Goal: Task Accomplishment & Management: Manage account settings

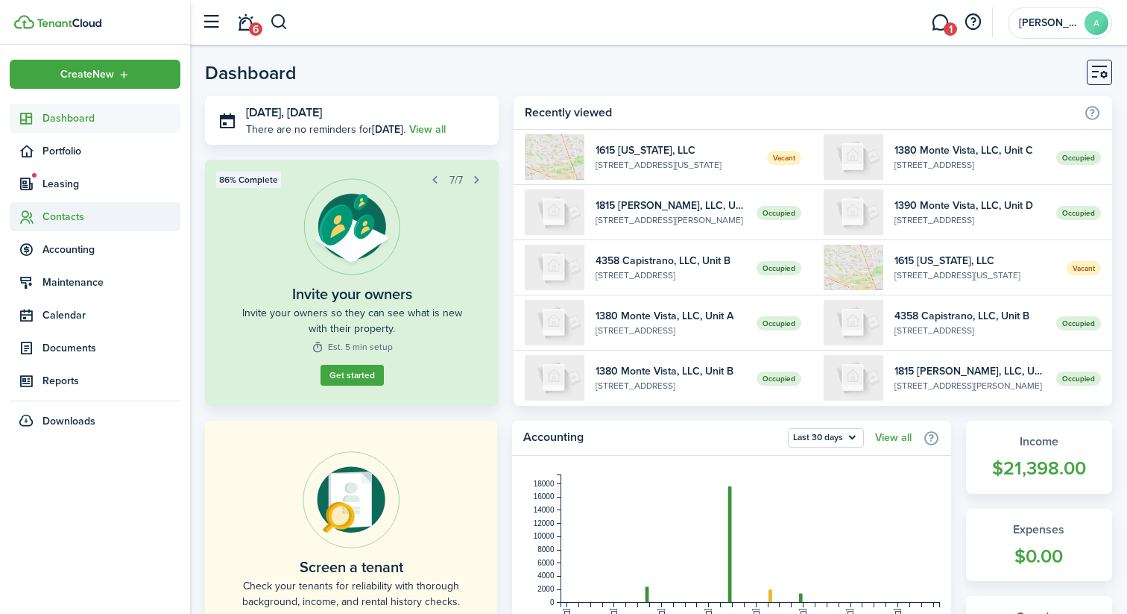
click at [84, 219] on span "Contacts" at bounding box center [111, 217] width 138 height 16
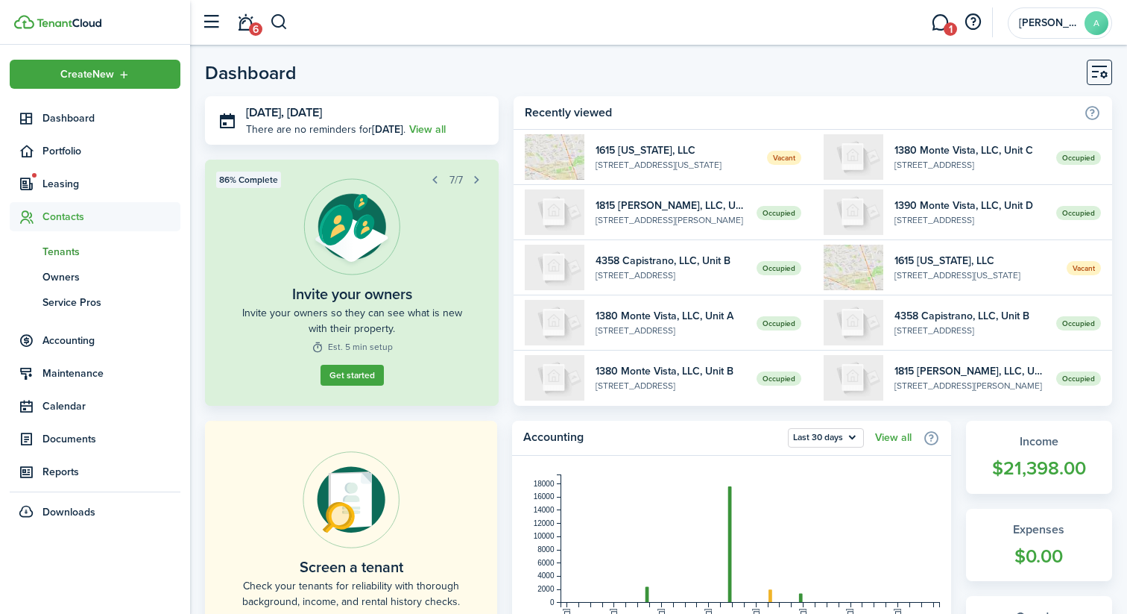
click at [87, 250] on span "Tenants" at bounding box center [111, 252] width 138 height 16
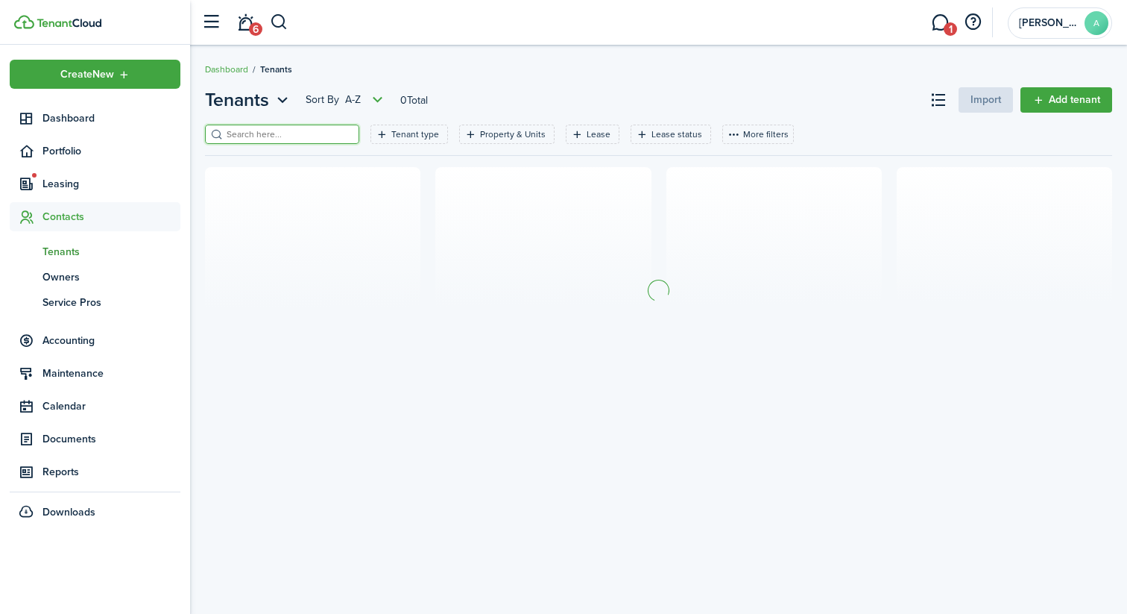
click at [280, 128] on input "search" at bounding box center [288, 134] width 131 height 14
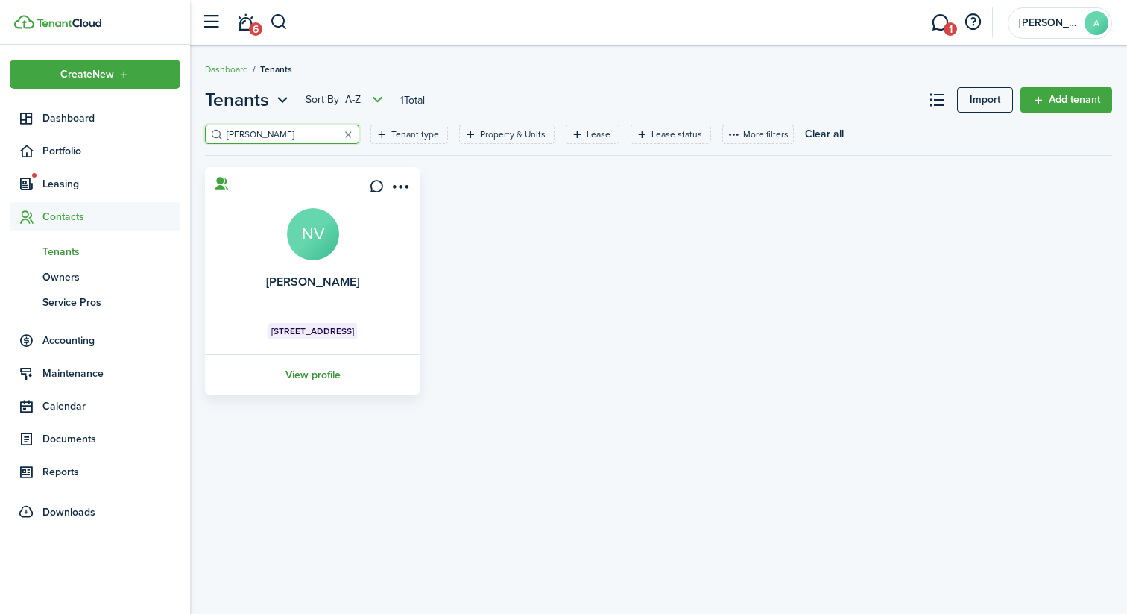
type input "[PERSON_NAME]"
click at [322, 371] on link "View profile" at bounding box center [313, 374] width 220 height 41
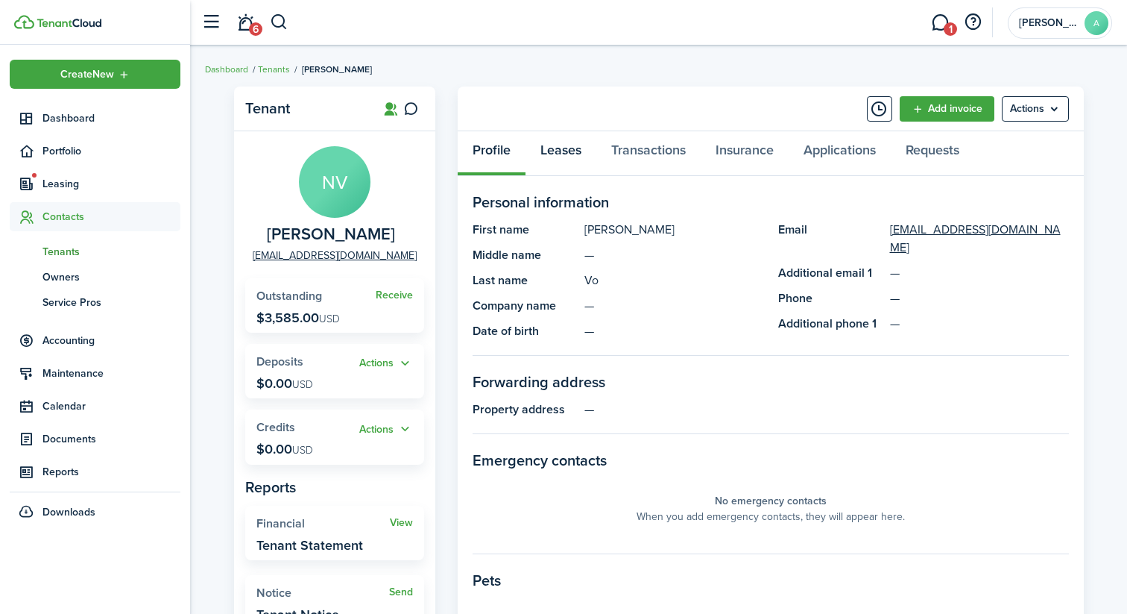
click at [566, 158] on link "Leases" at bounding box center [561, 153] width 71 height 45
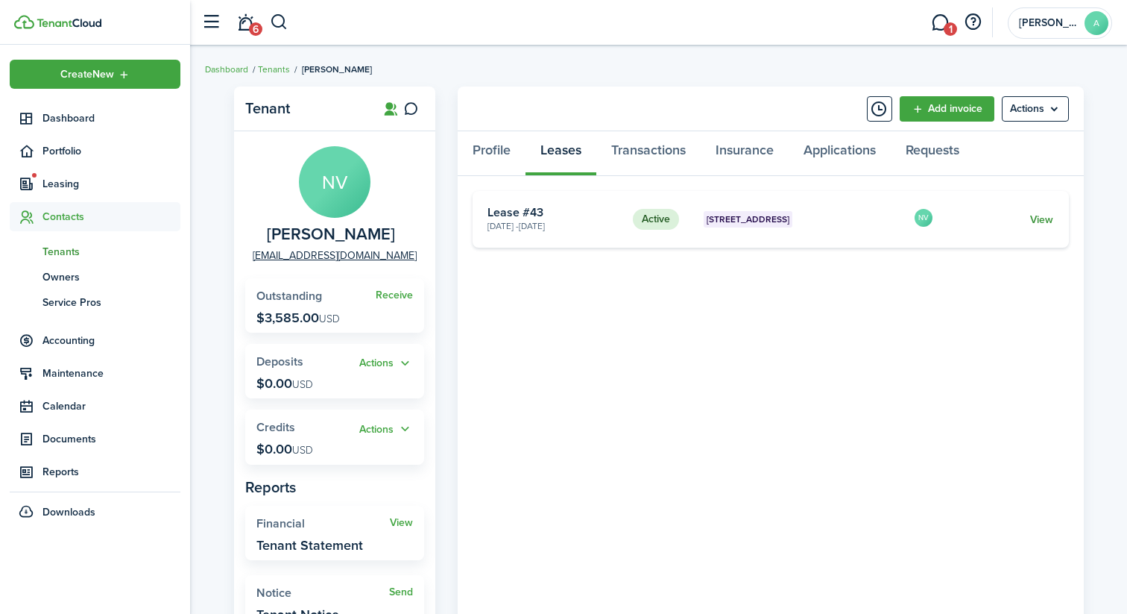
click at [1042, 226] on link "View" at bounding box center [1041, 220] width 23 height 16
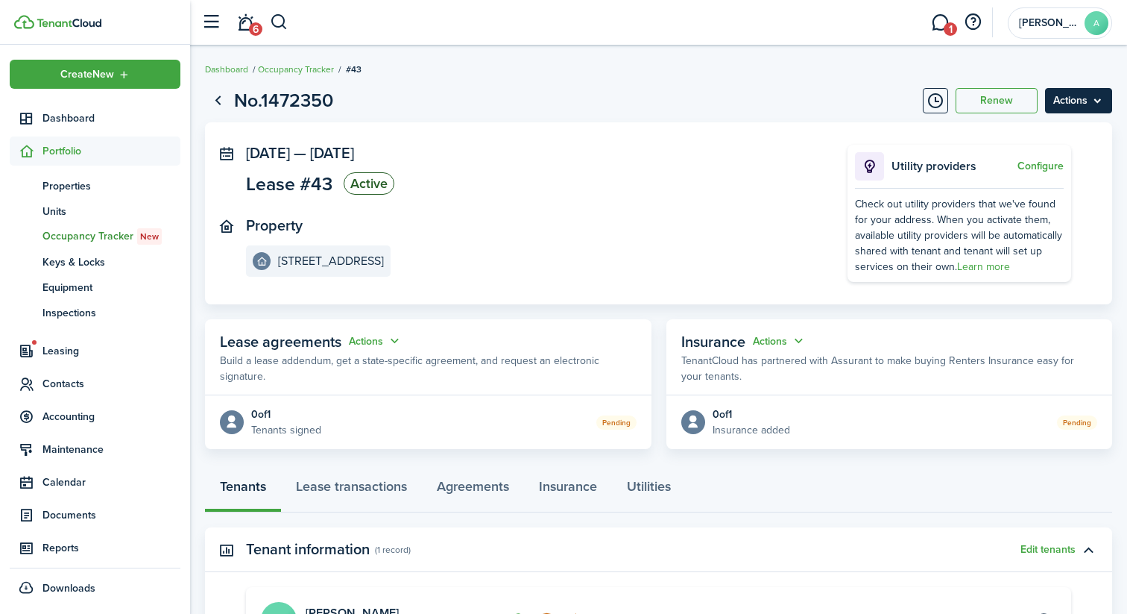
click at [1074, 106] on menu-btn "Actions" at bounding box center [1078, 100] width 67 height 25
click at [1013, 216] on button "Delete" at bounding box center [1047, 211] width 130 height 25
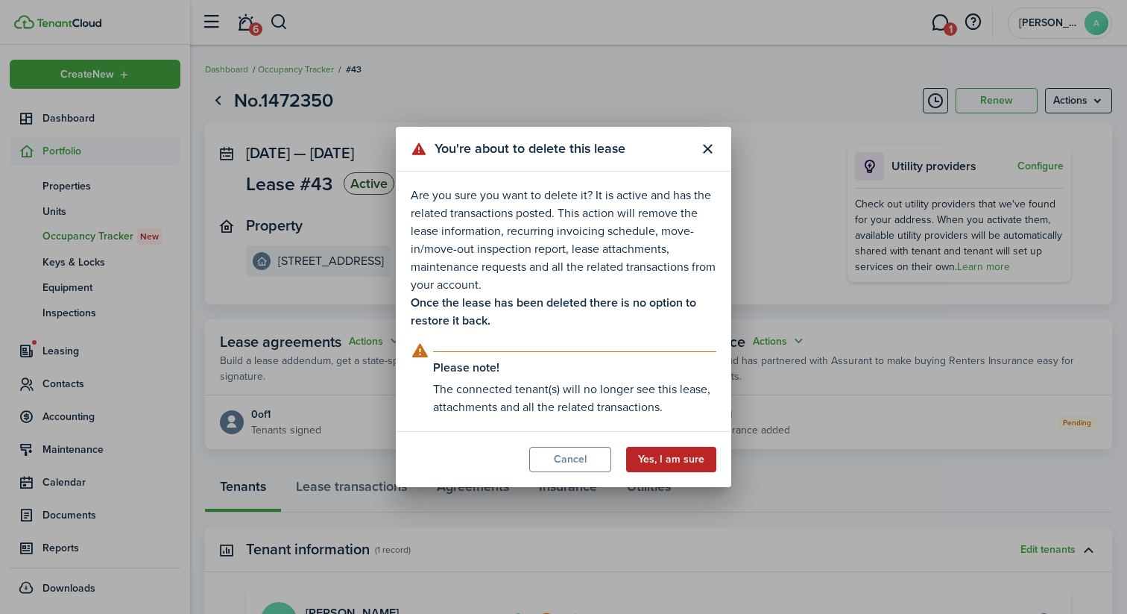
click at [670, 459] on button "Yes, I am sure" at bounding box center [671, 459] width 90 height 25
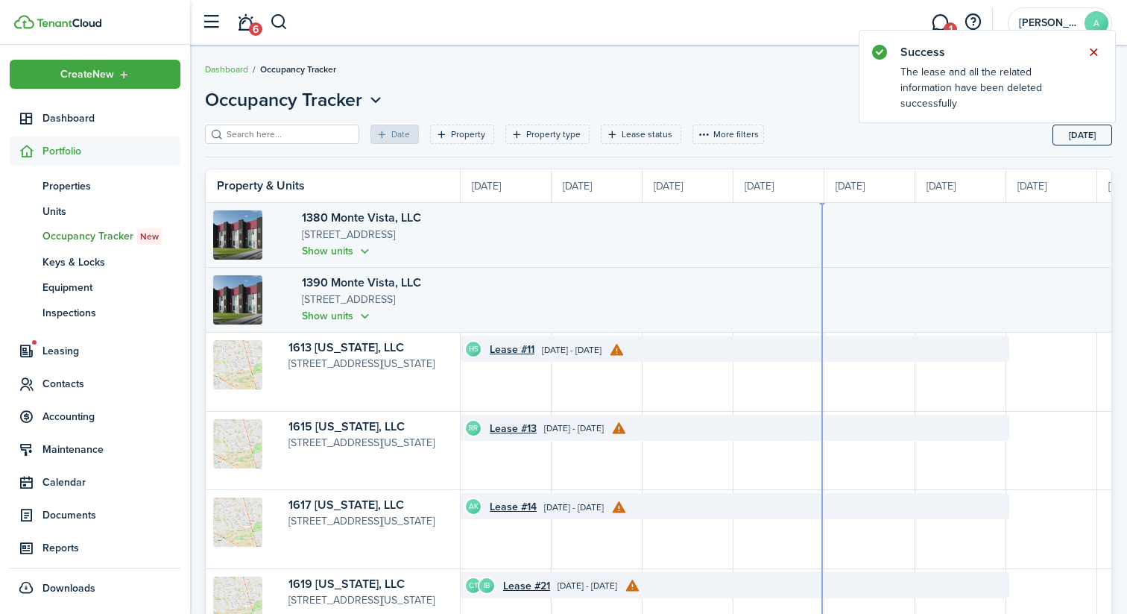
scroll to position [0, 273]
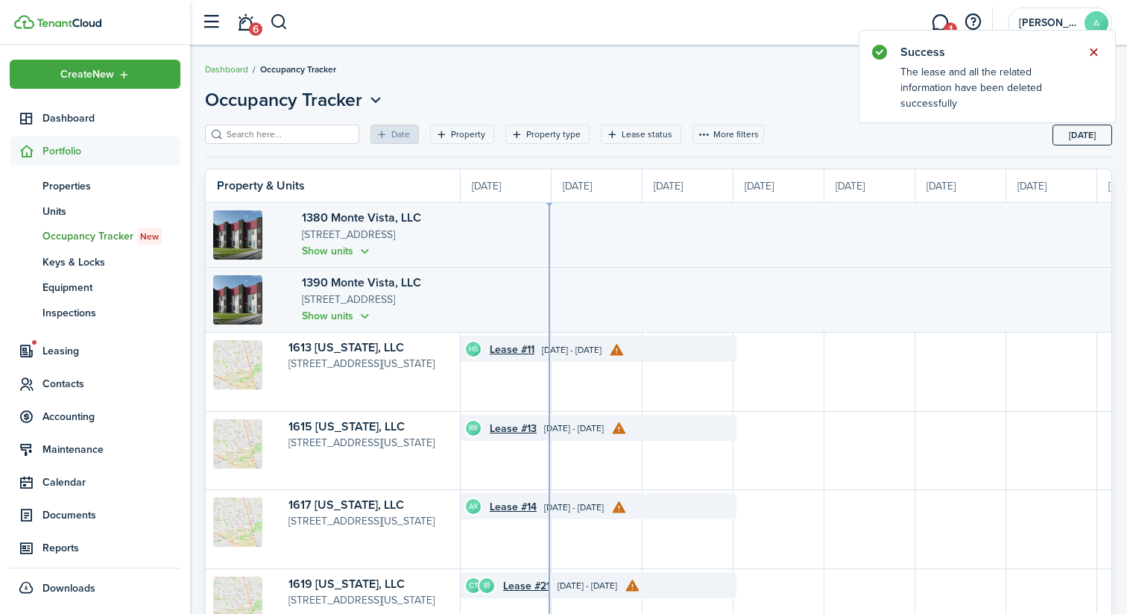
click at [1091, 57] on button "Close notify" at bounding box center [1093, 52] width 21 height 21
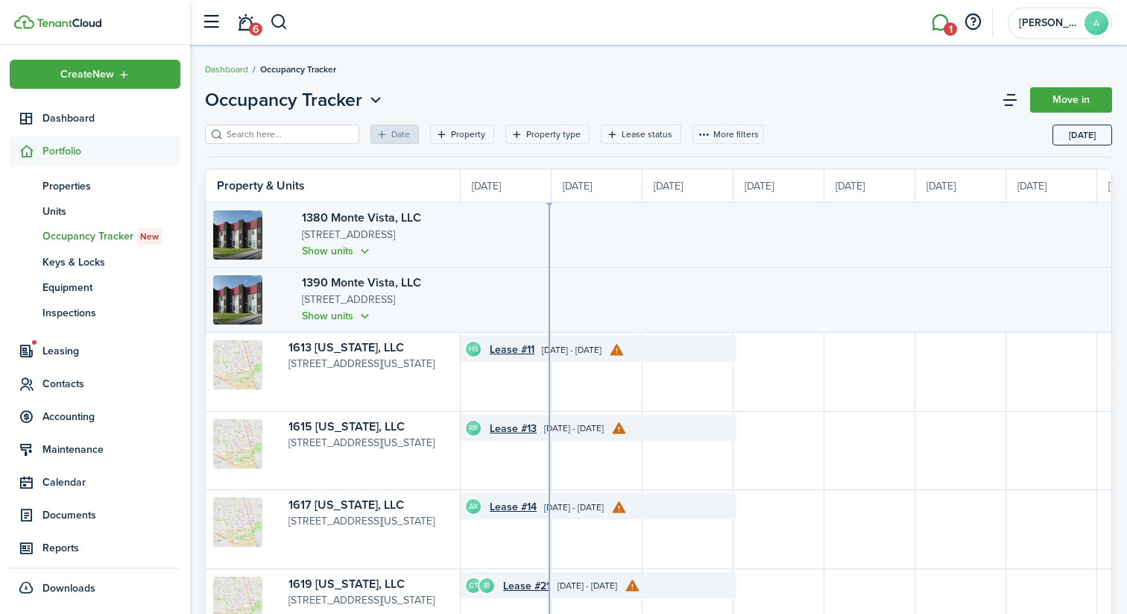
click at [939, 27] on link "1" at bounding box center [940, 23] width 28 height 38
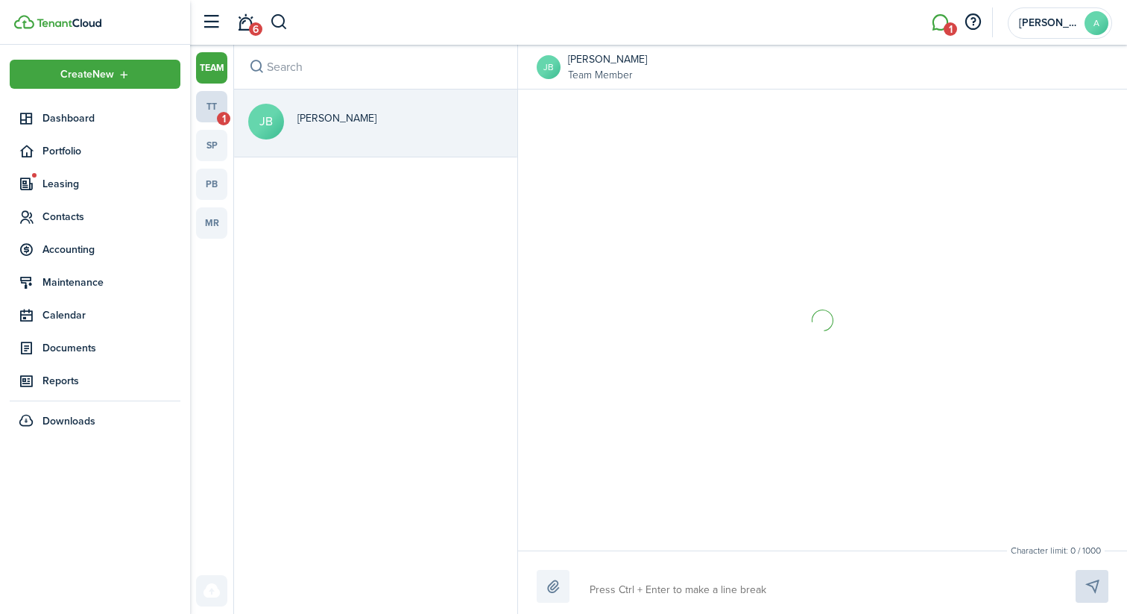
click at [218, 107] on link "tt 1" at bounding box center [211, 106] width 31 height 31
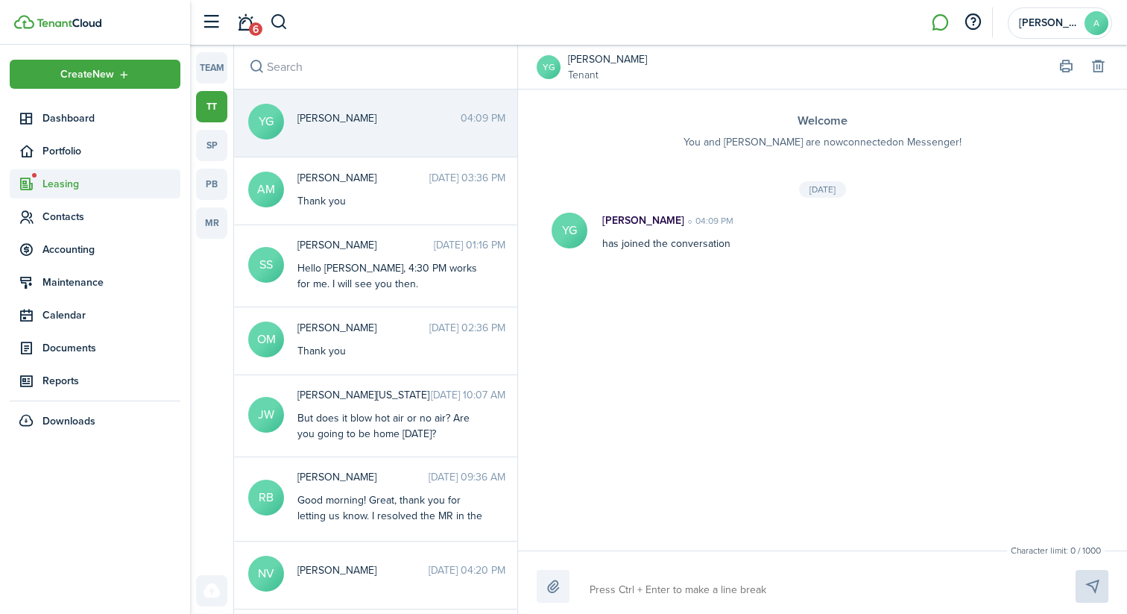
click at [60, 191] on span "Leasing" at bounding box center [111, 184] width 138 height 16
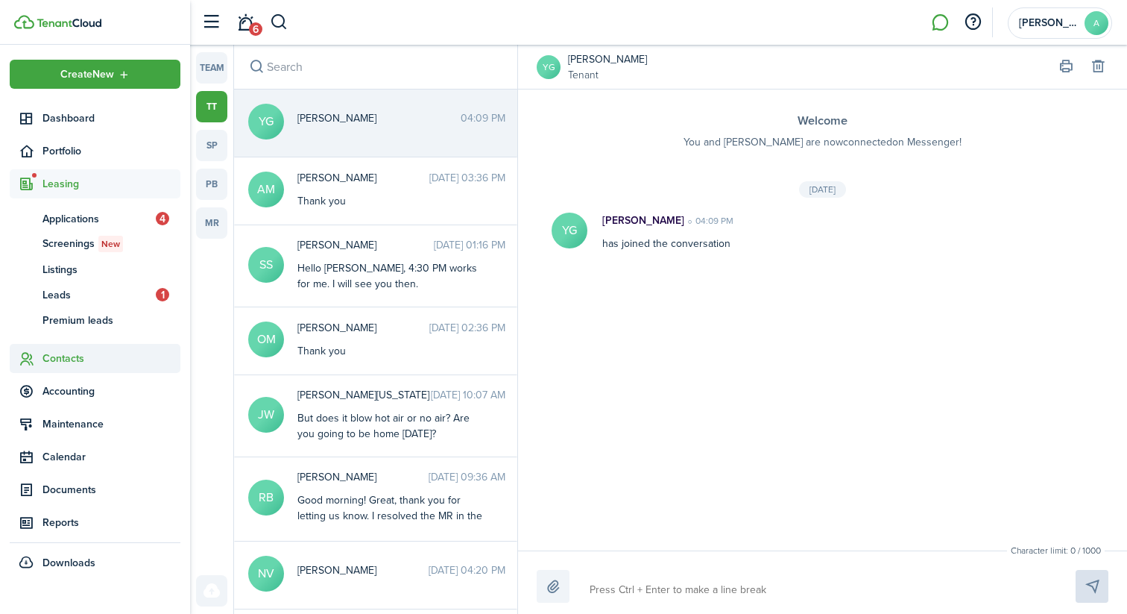
click at [72, 361] on span "Contacts" at bounding box center [111, 358] width 138 height 16
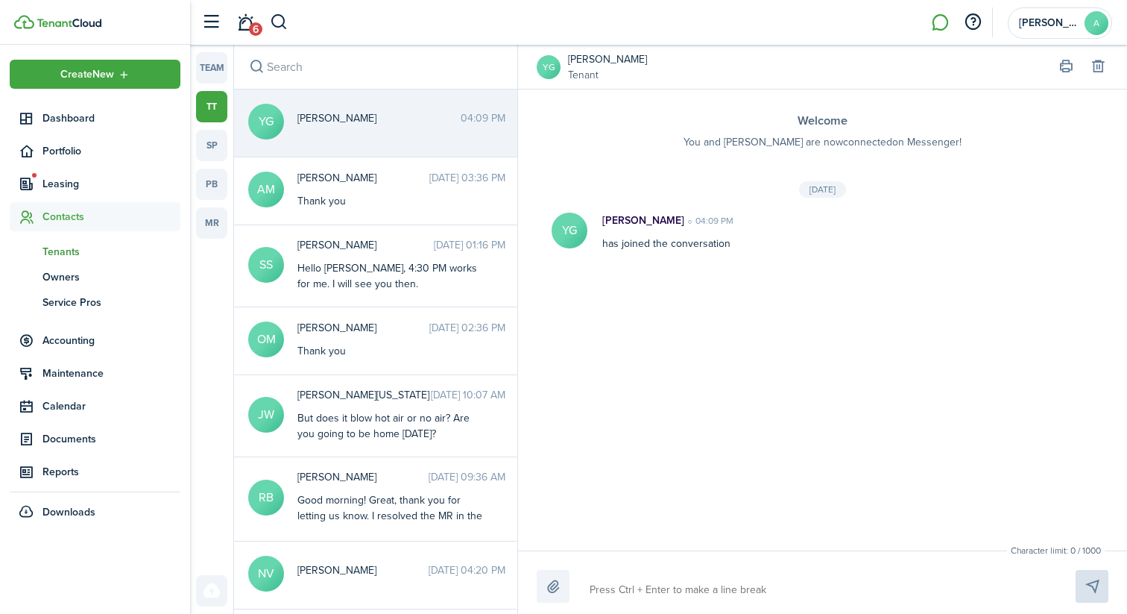
click at [66, 250] on span "Tenants" at bounding box center [111, 252] width 138 height 16
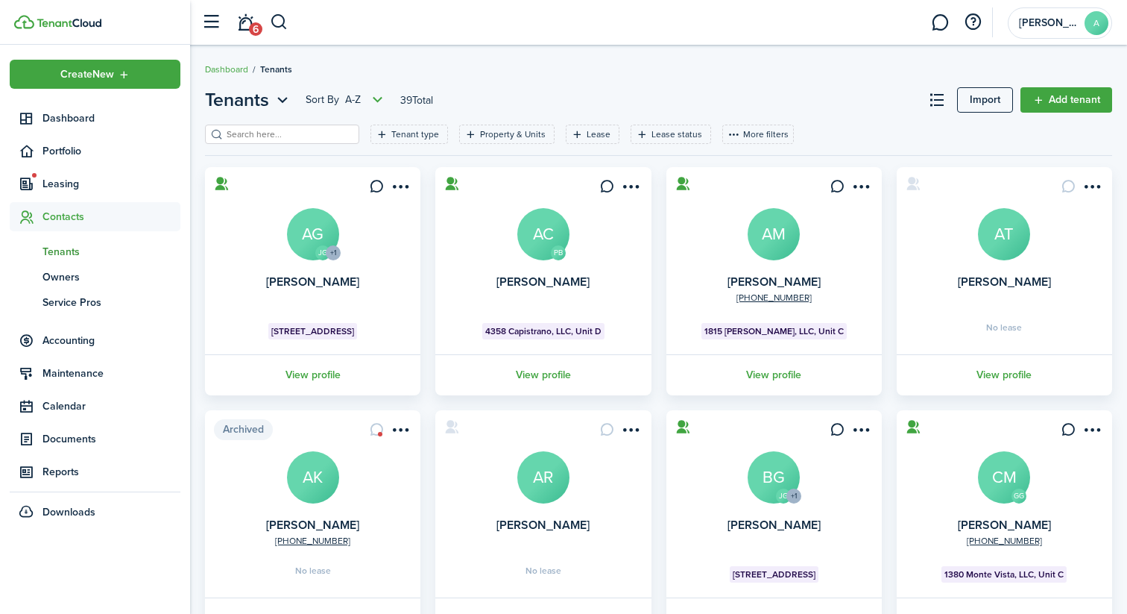
click at [277, 134] on input "search" at bounding box center [288, 134] width 131 height 14
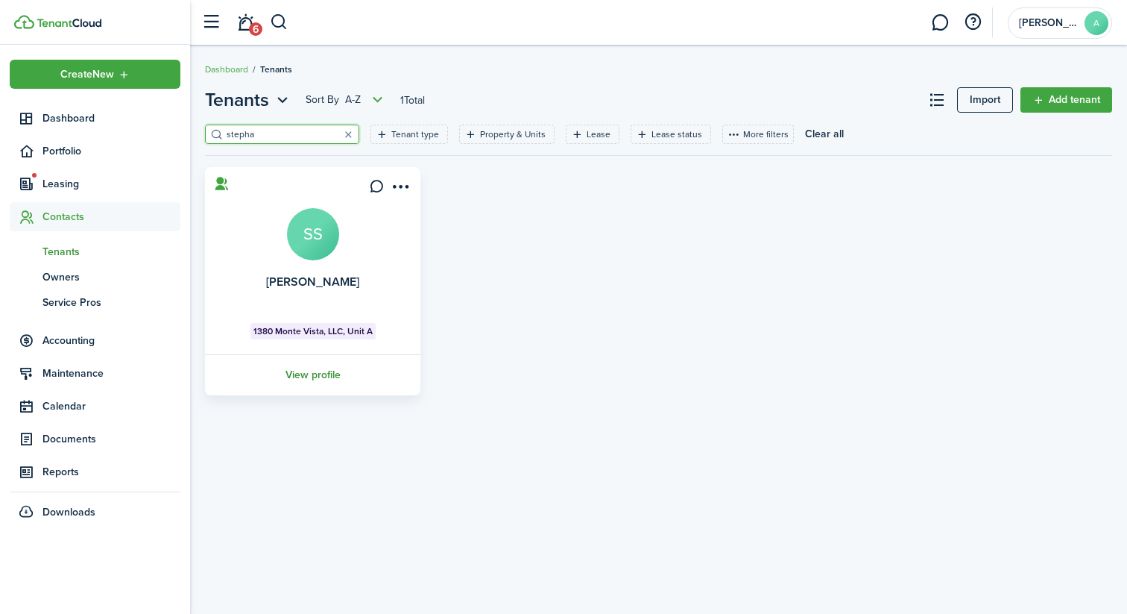
type input "stepha"
click at [321, 376] on link "View profile" at bounding box center [313, 374] width 220 height 41
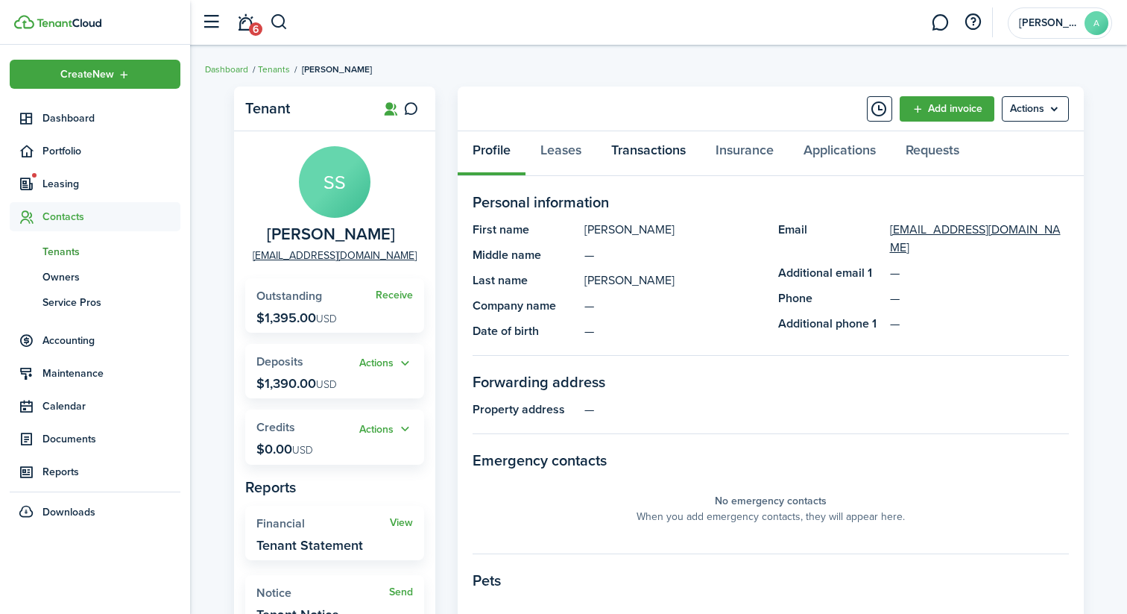
click at [657, 160] on link "Transactions" at bounding box center [648, 153] width 104 height 45
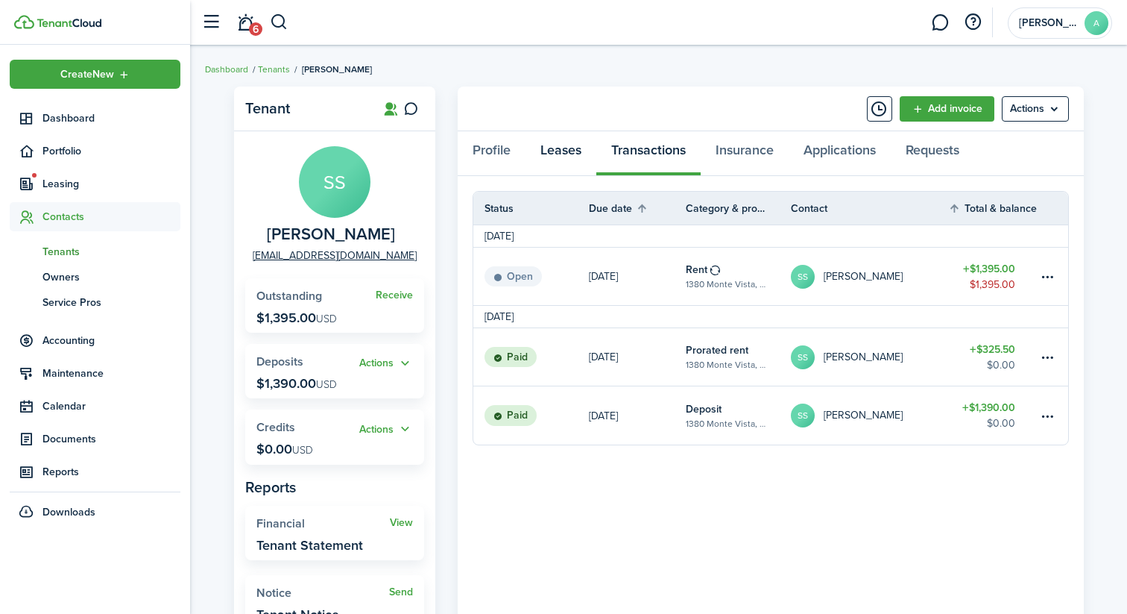
click at [557, 154] on link "Leases" at bounding box center [561, 153] width 71 height 45
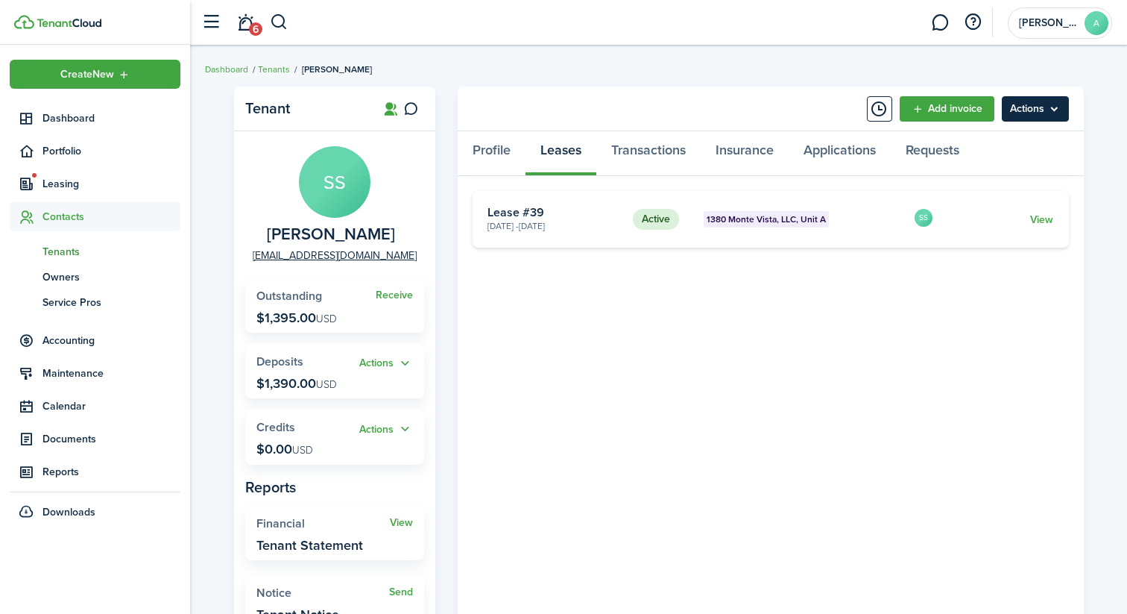
click at [1050, 108] on menu-btn "Actions" at bounding box center [1035, 108] width 67 height 25
click at [853, 323] on tenant-view-lease "Active 1380 Monte Vista, LLC, Unit A [DATE] - [DATE] Lease #39 SS View «« « 1 »…" at bounding box center [771, 495] width 596 height 608
click at [1049, 210] on card "Active [GEOGRAPHIC_DATA], LLC, Unit A [DATE] - [DATE] Lease #39 SS View" at bounding box center [771, 219] width 596 height 57
click at [1046, 222] on link "View" at bounding box center [1041, 220] width 23 height 16
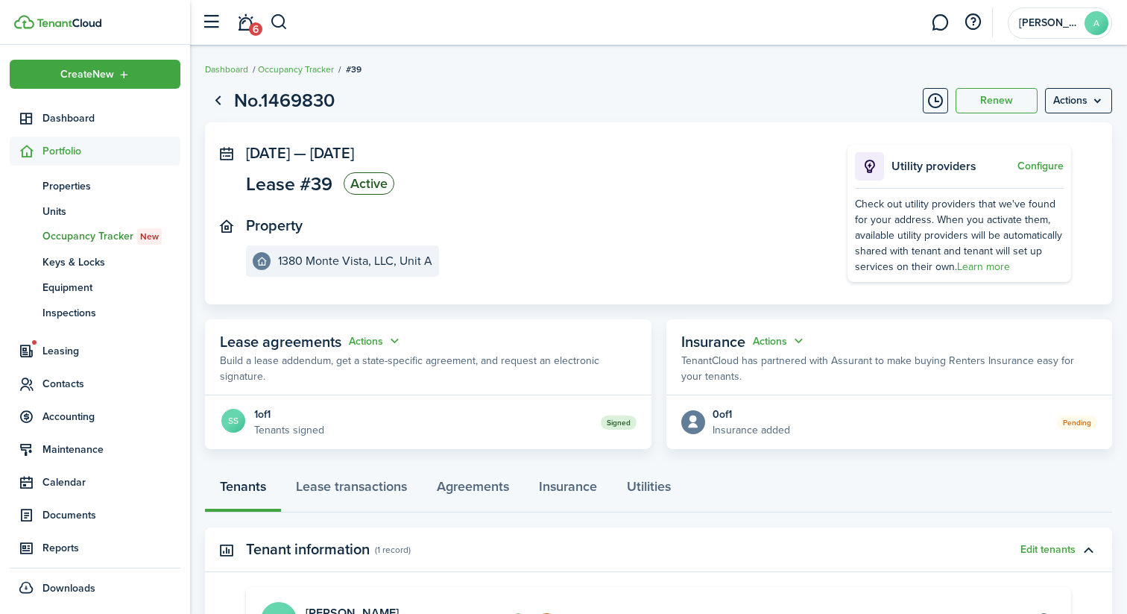
click at [1073, 116] on page-view-layout "No.1469830 Renew Actions [DATE] — [DATE] Lease #39 Active Property [GEOGRAPHIC_…" at bounding box center [658, 435] width 937 height 713
click at [1073, 104] on menu-btn "Actions" at bounding box center [1078, 100] width 67 height 25
click at [1062, 208] on button "Delete" at bounding box center [1047, 211] width 130 height 25
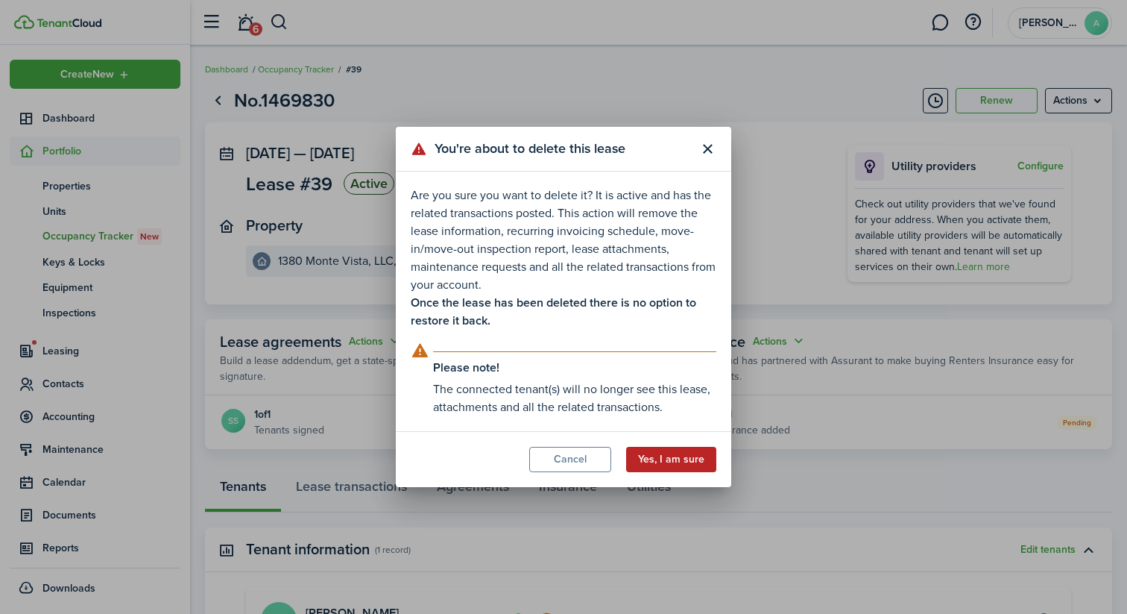
click at [682, 463] on button "Yes, I am sure" at bounding box center [671, 459] width 90 height 25
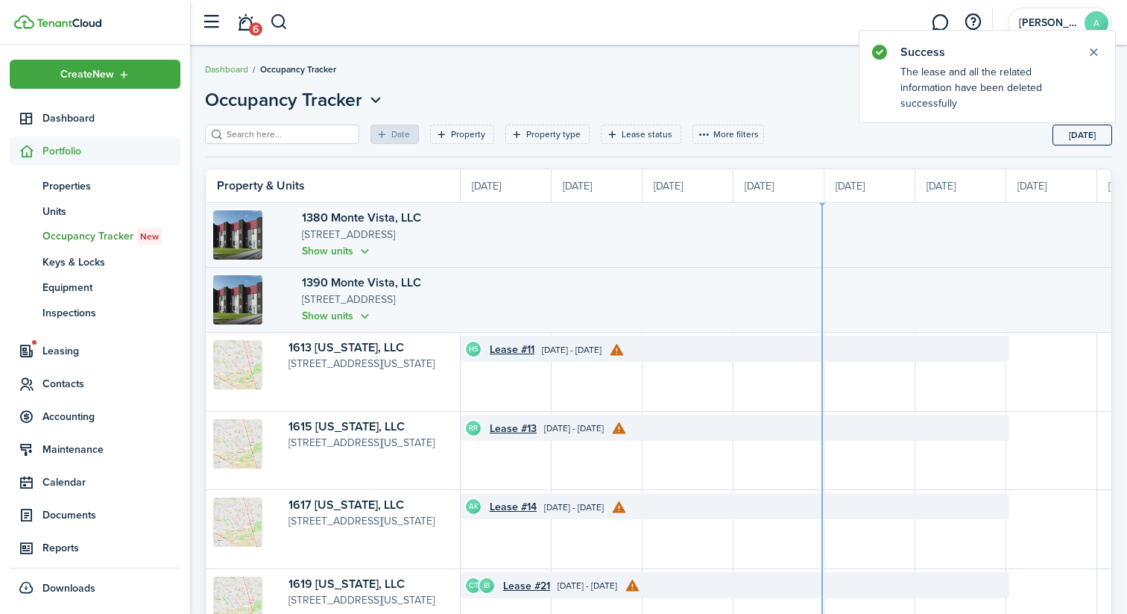
scroll to position [0, 273]
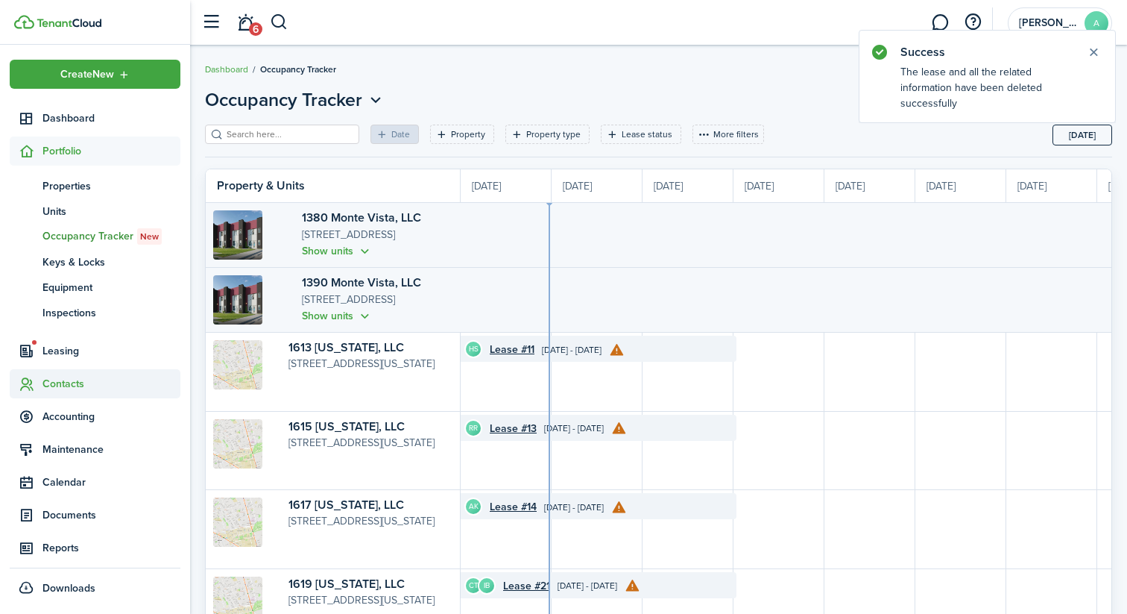
click at [78, 382] on span "Contacts" at bounding box center [111, 384] width 138 height 16
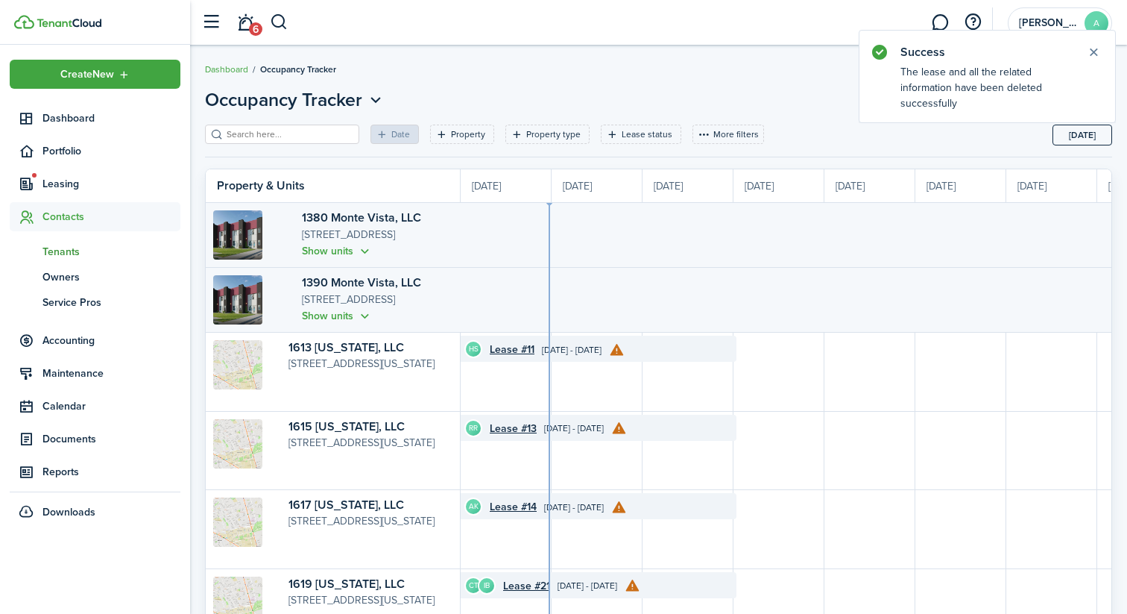
click at [92, 262] on link "tn Tenants" at bounding box center [95, 251] width 171 height 25
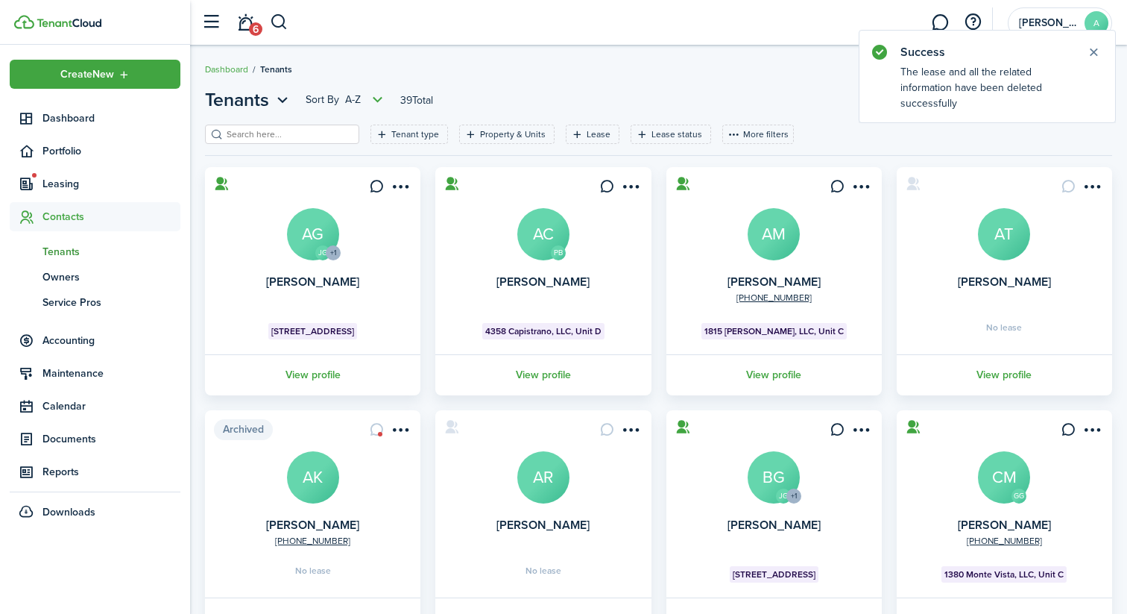
click at [267, 139] on input "search" at bounding box center [288, 134] width 131 height 14
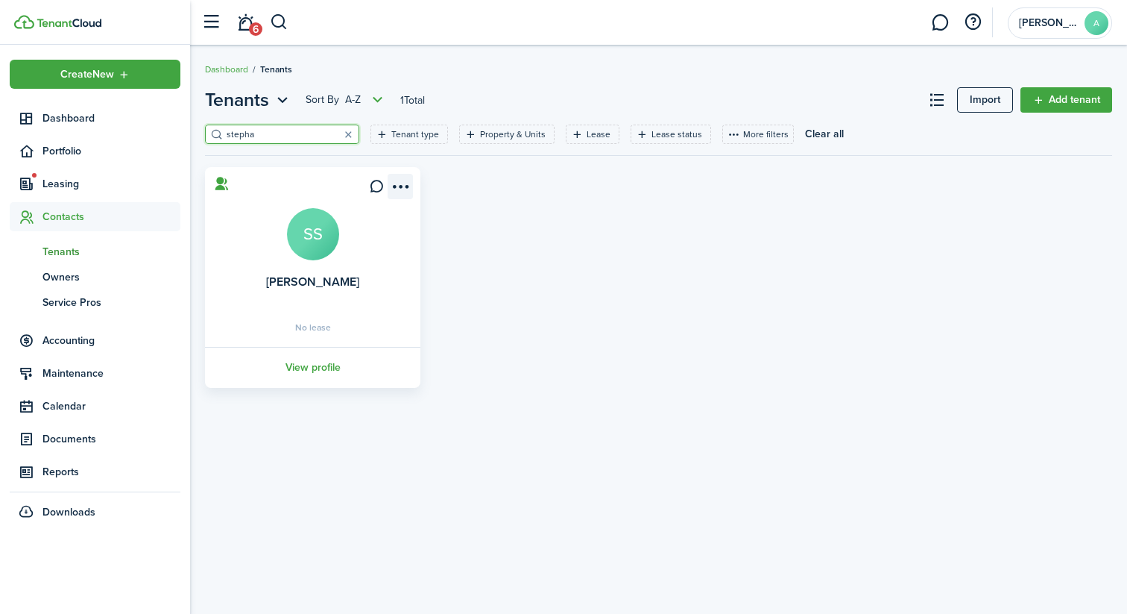
type input "stepha"
click at [398, 192] on menu-btn-icon "Open menu" at bounding box center [400, 186] width 25 height 25
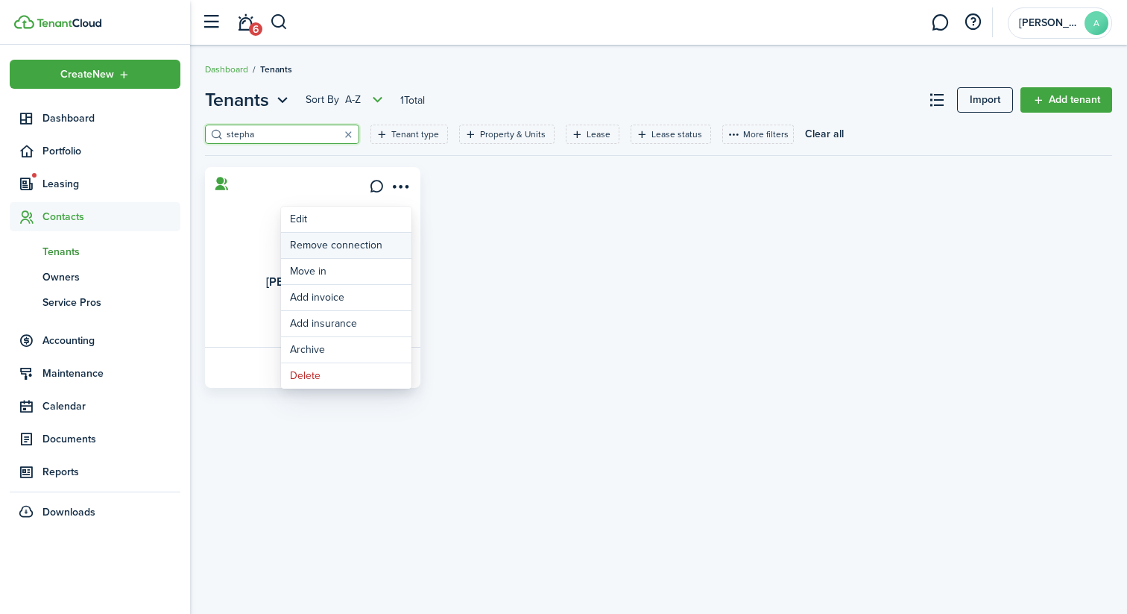
click at [374, 245] on button "Remove connection" at bounding box center [346, 245] width 130 height 25
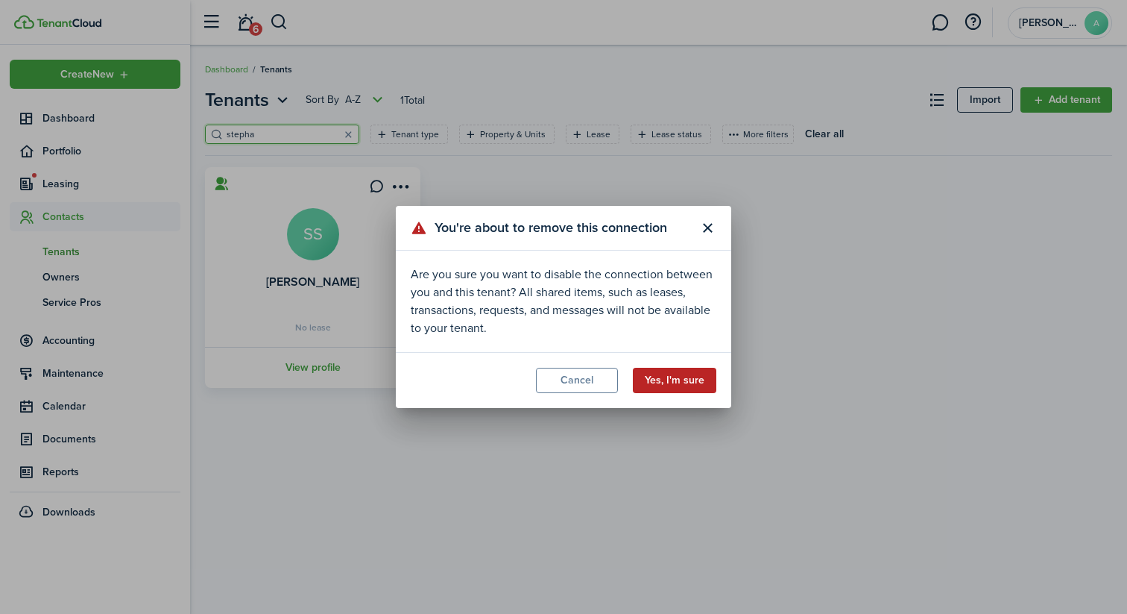
click at [673, 386] on button "Yes, I'm sure" at bounding box center [674, 380] width 83 height 25
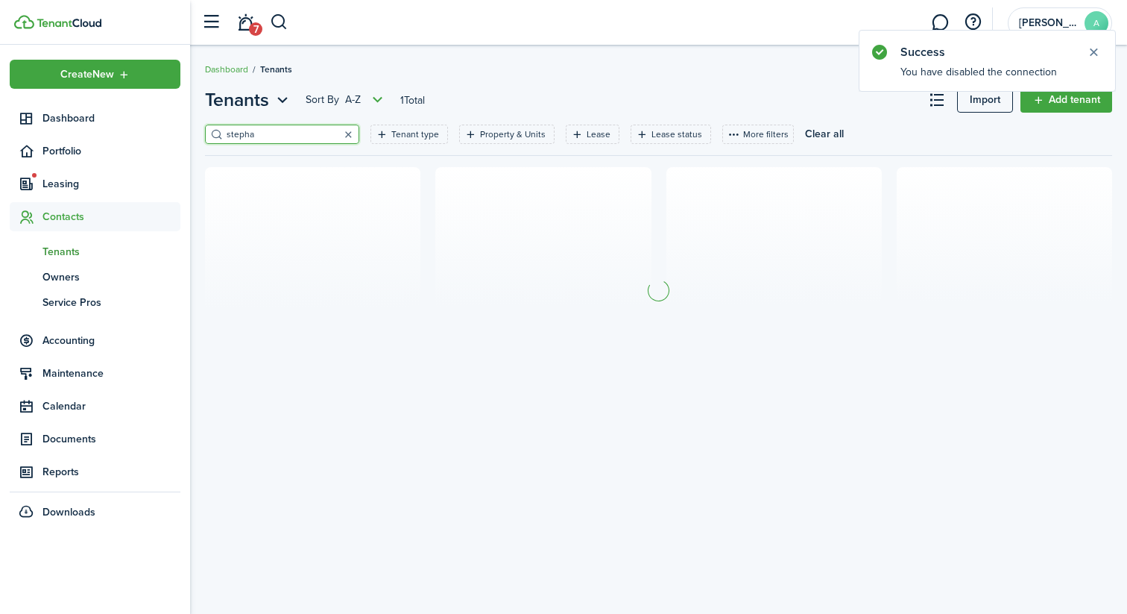
click at [338, 137] on button "button" at bounding box center [348, 134] width 21 height 21
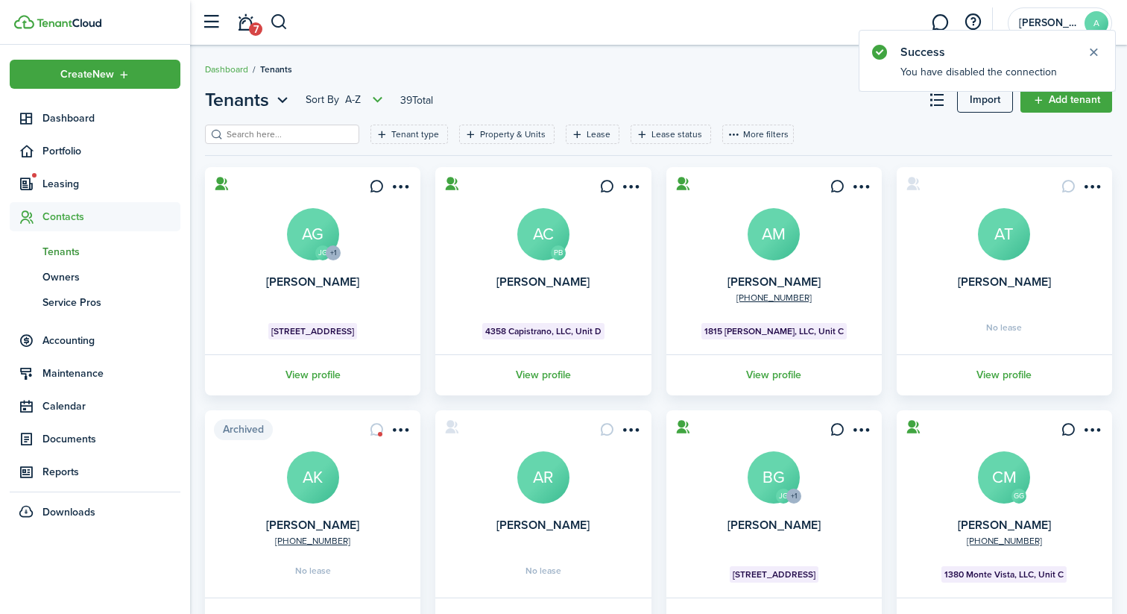
click at [309, 137] on input "search" at bounding box center [288, 134] width 131 height 14
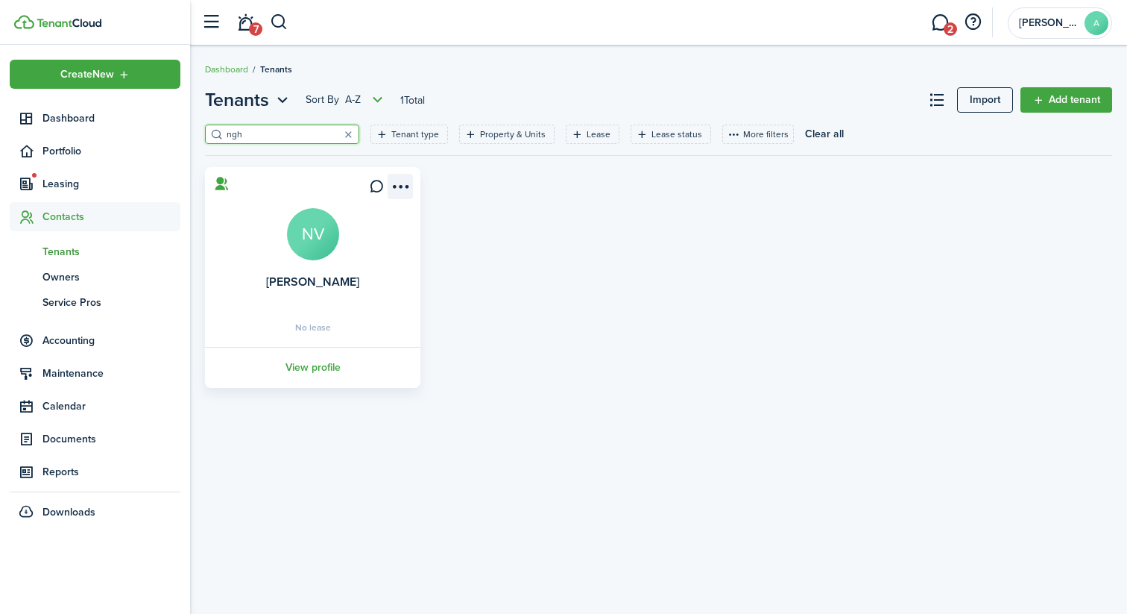
type input "ngh"
click at [404, 186] on menu-btn-icon "Open menu" at bounding box center [400, 186] width 25 height 25
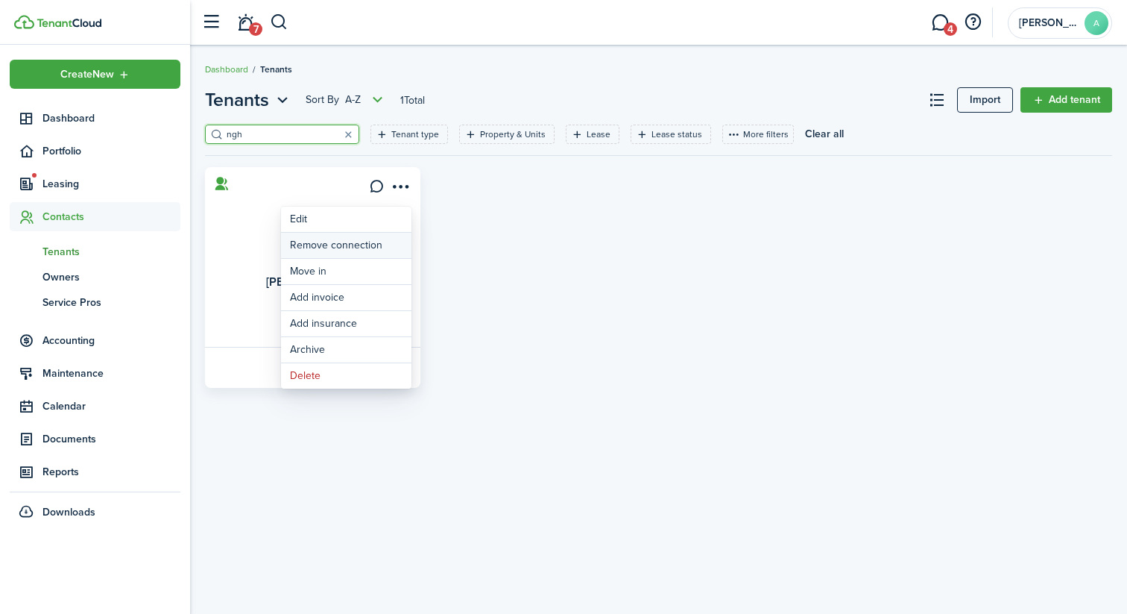
click at [365, 246] on button "Remove connection" at bounding box center [346, 245] width 130 height 25
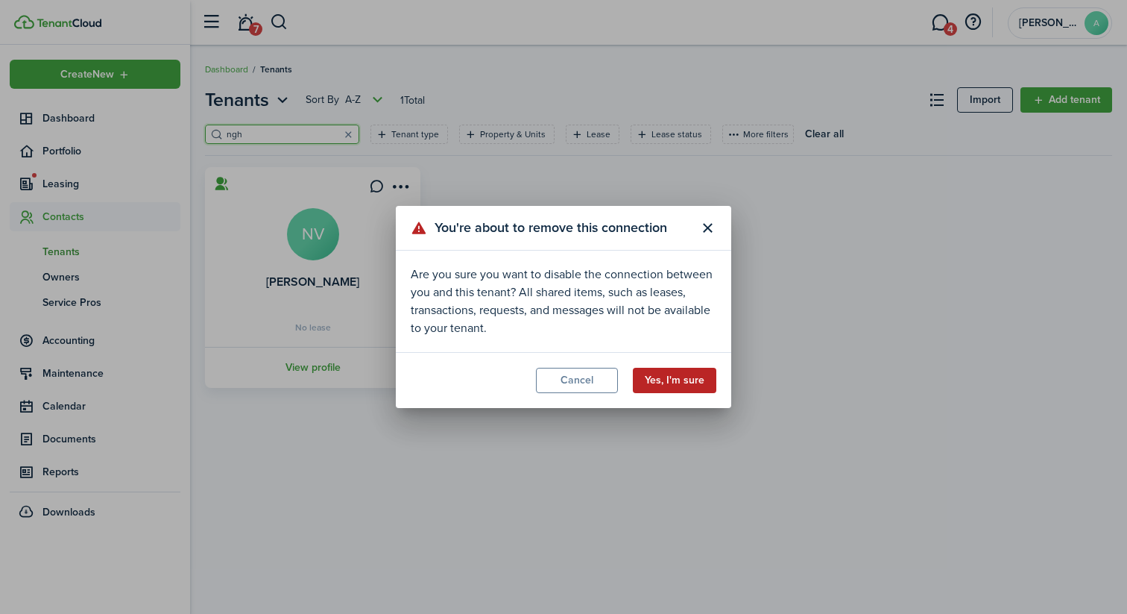
click at [671, 378] on button "Yes, I'm sure" at bounding box center [674, 380] width 83 height 25
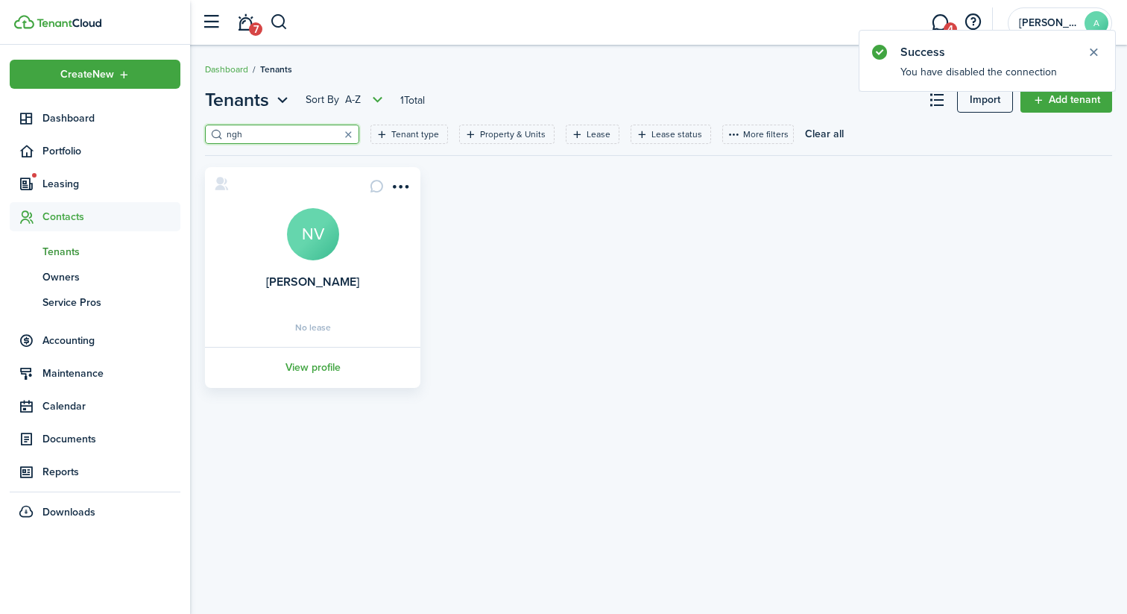
click at [338, 133] on button "button" at bounding box center [348, 134] width 21 height 21
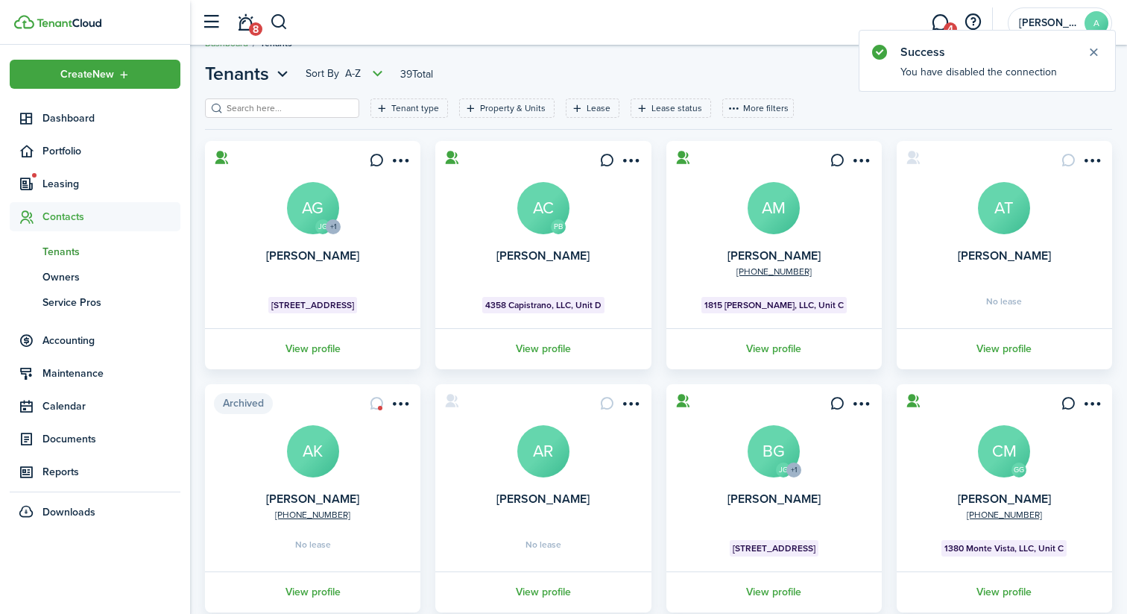
scroll to position [27, 0]
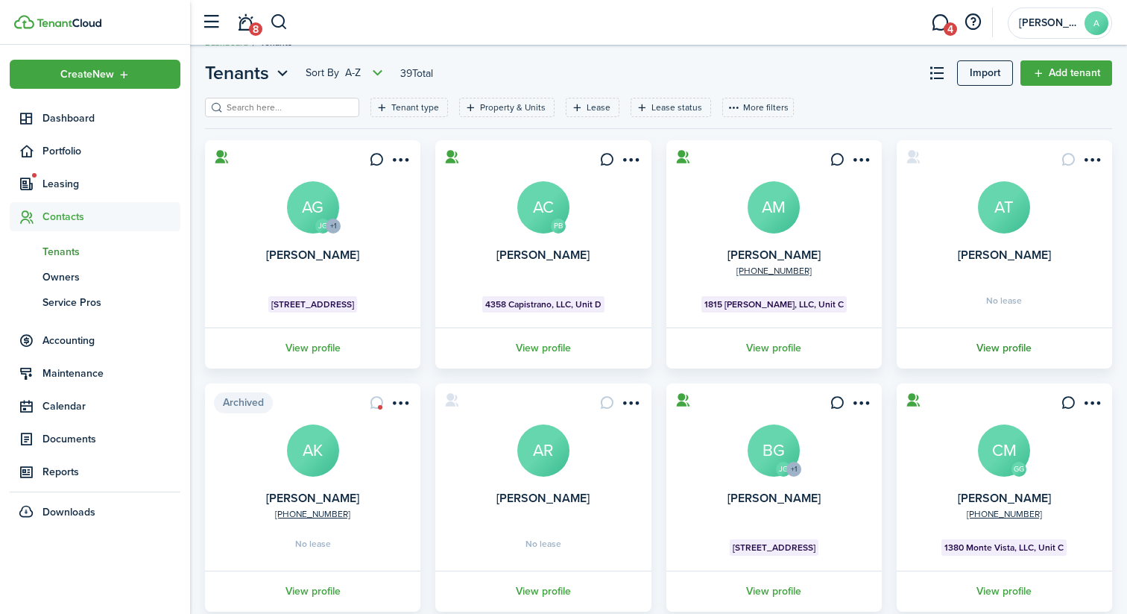
click at [1013, 350] on link "View profile" at bounding box center [1005, 347] width 220 height 41
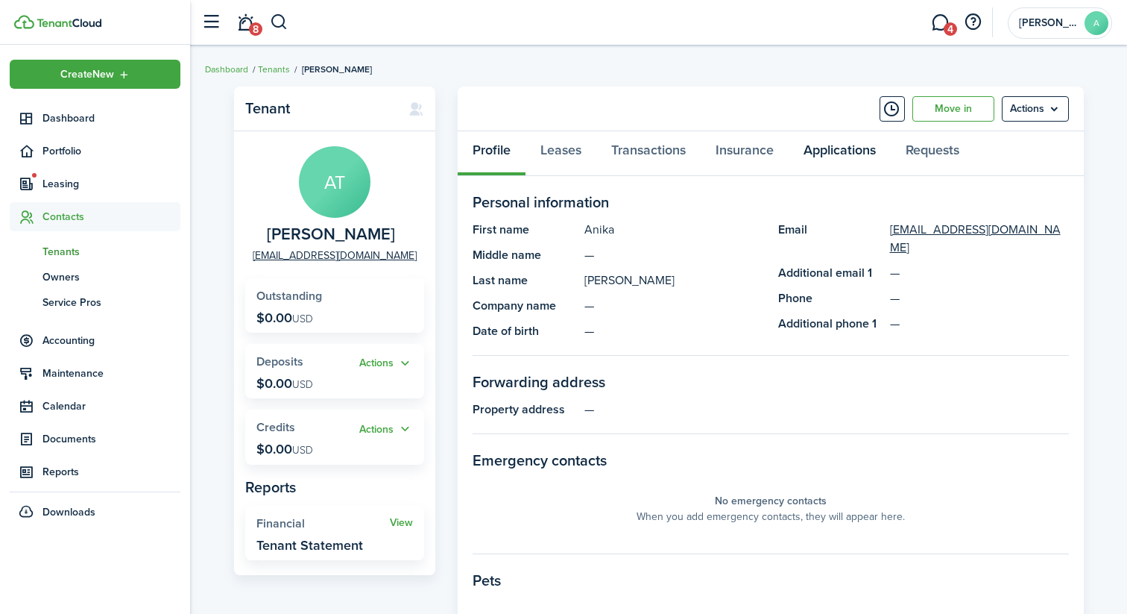
click at [862, 158] on link "Applications" at bounding box center [840, 153] width 102 height 45
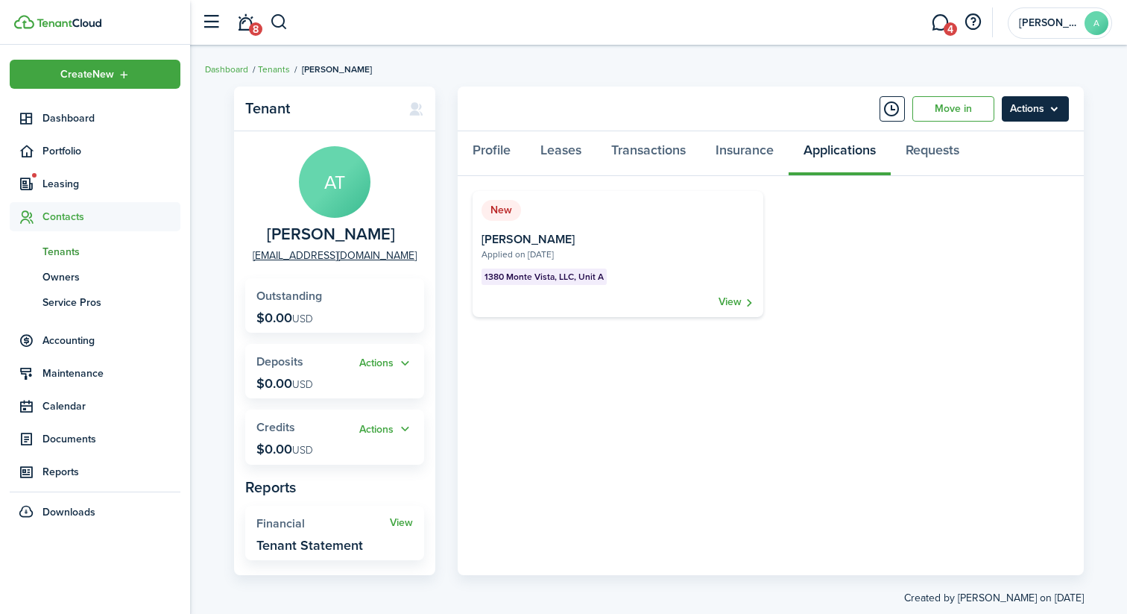
click at [1065, 113] on menu-btn "Actions" at bounding box center [1035, 108] width 67 height 25
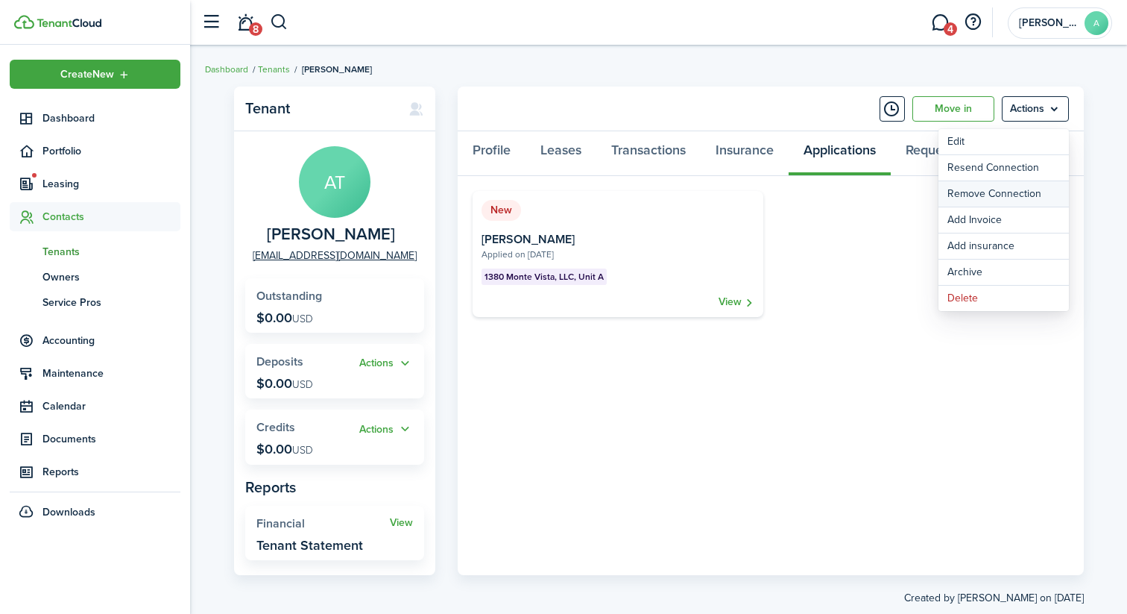
click at [1007, 193] on button "Remove Connection" at bounding box center [1004, 193] width 130 height 25
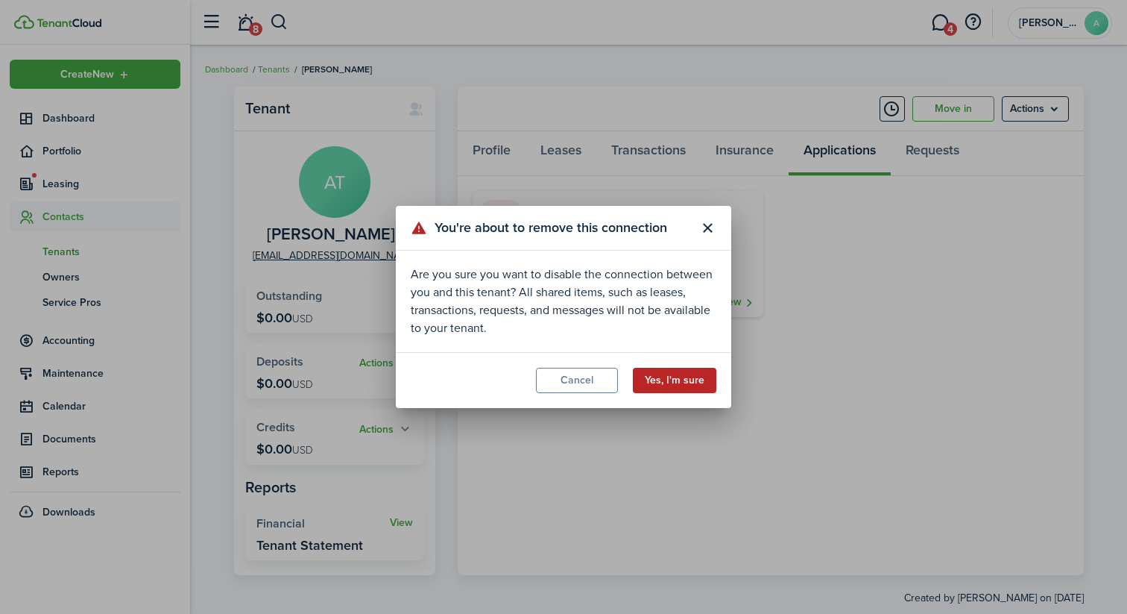
click at [693, 373] on button "Yes, I'm sure" at bounding box center [674, 380] width 83 height 25
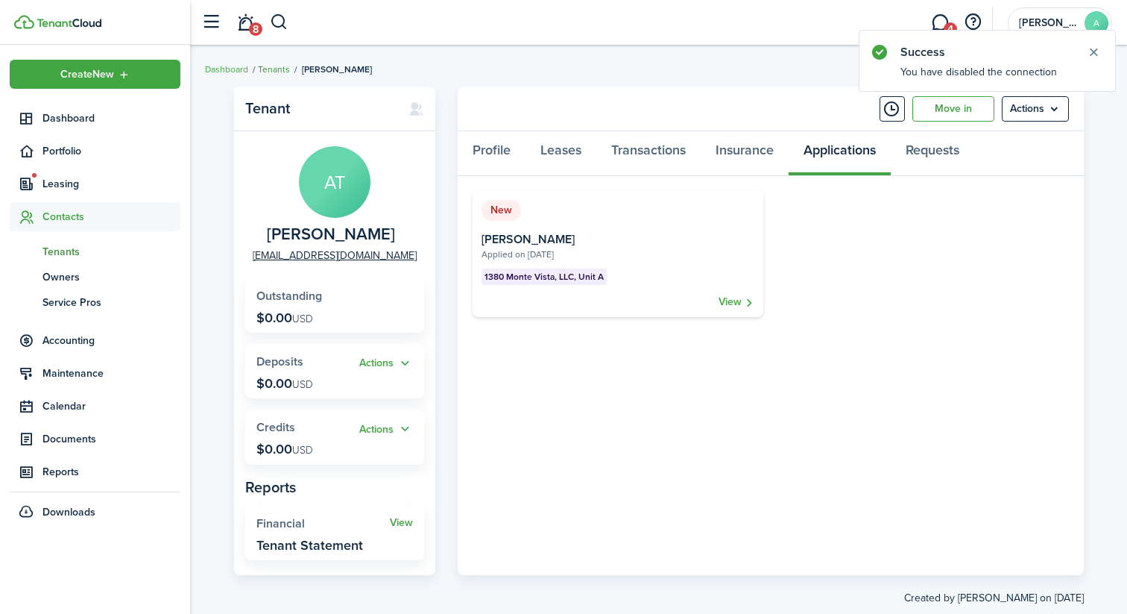
click at [270, 71] on link "Tenants" at bounding box center [274, 69] width 32 height 13
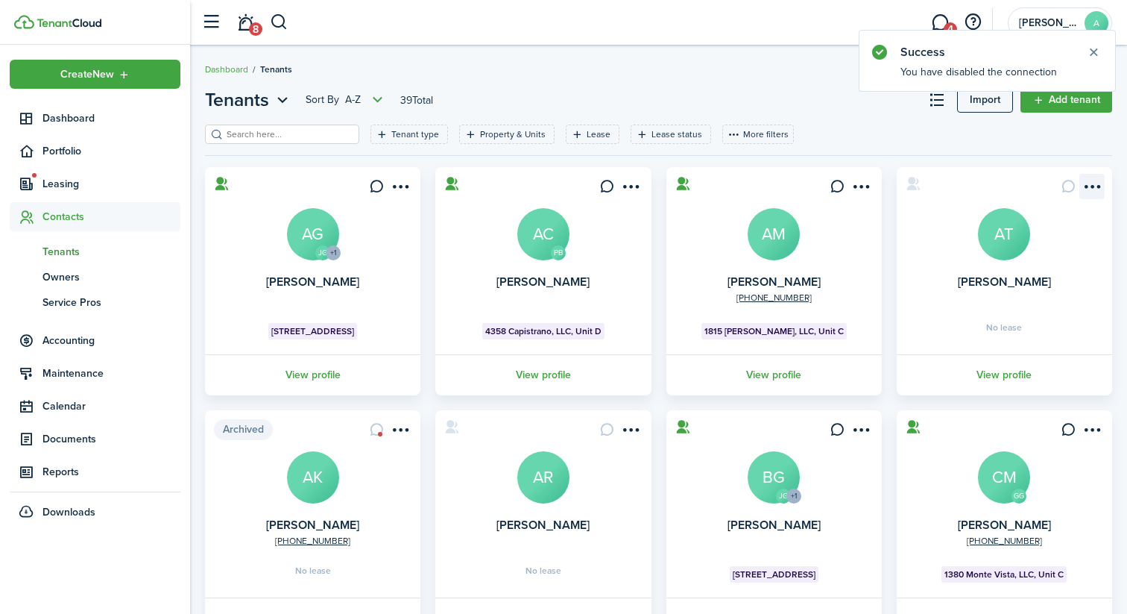
click at [1096, 187] on menu-btn-icon "Open menu" at bounding box center [1091, 186] width 25 height 25
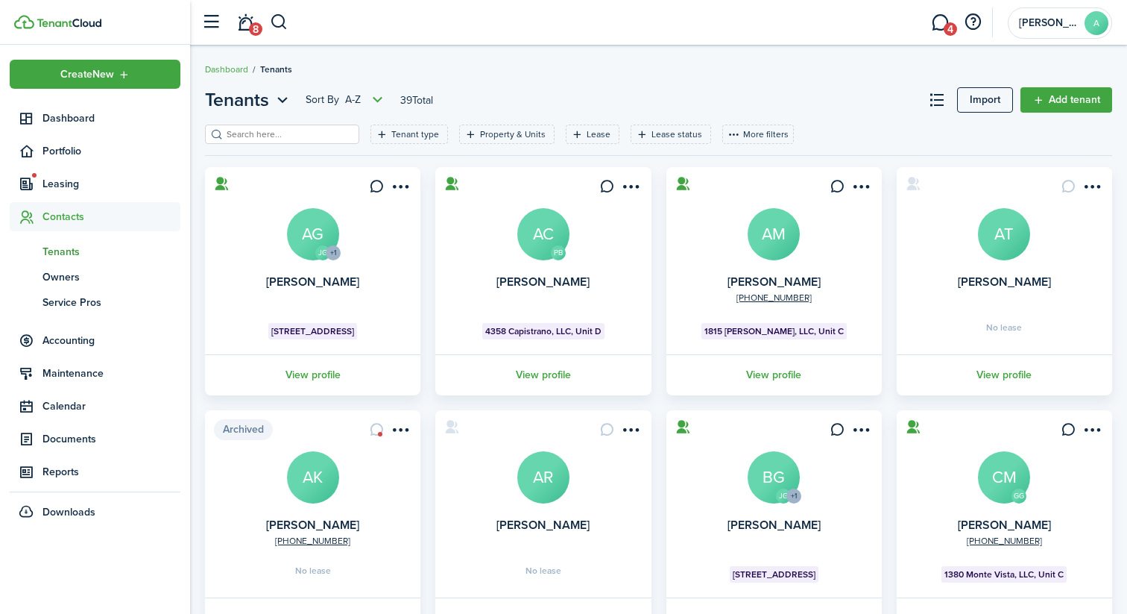
click at [935, 271] on card "[PERSON_NAME] AT No lease View profile" at bounding box center [1004, 281] width 215 height 228
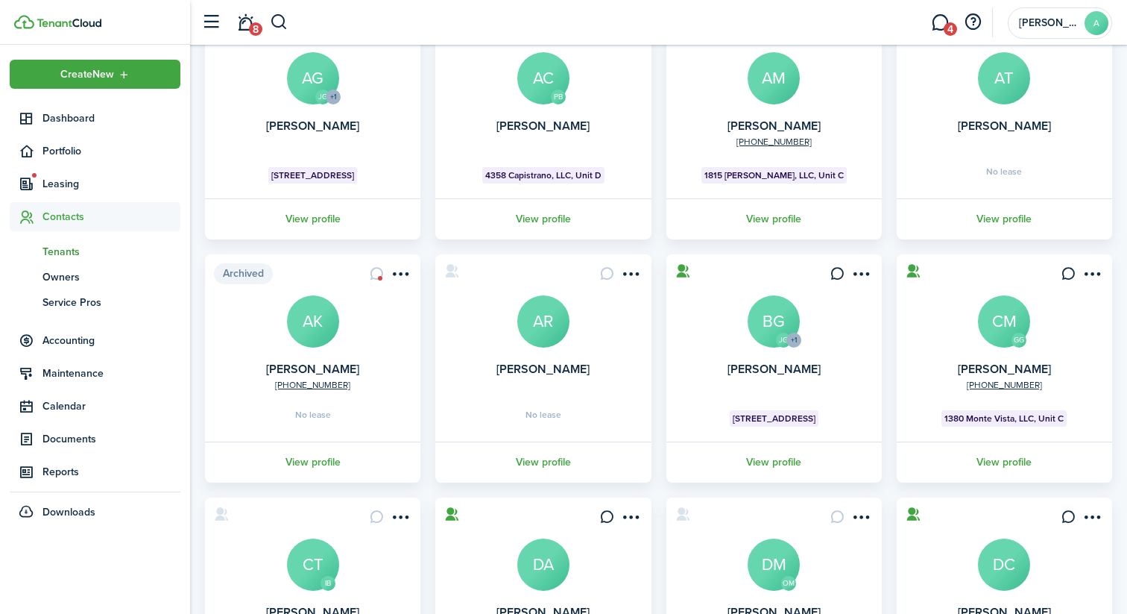
scroll to position [157, 0]
click at [309, 461] on link "View profile" at bounding box center [313, 461] width 220 height 41
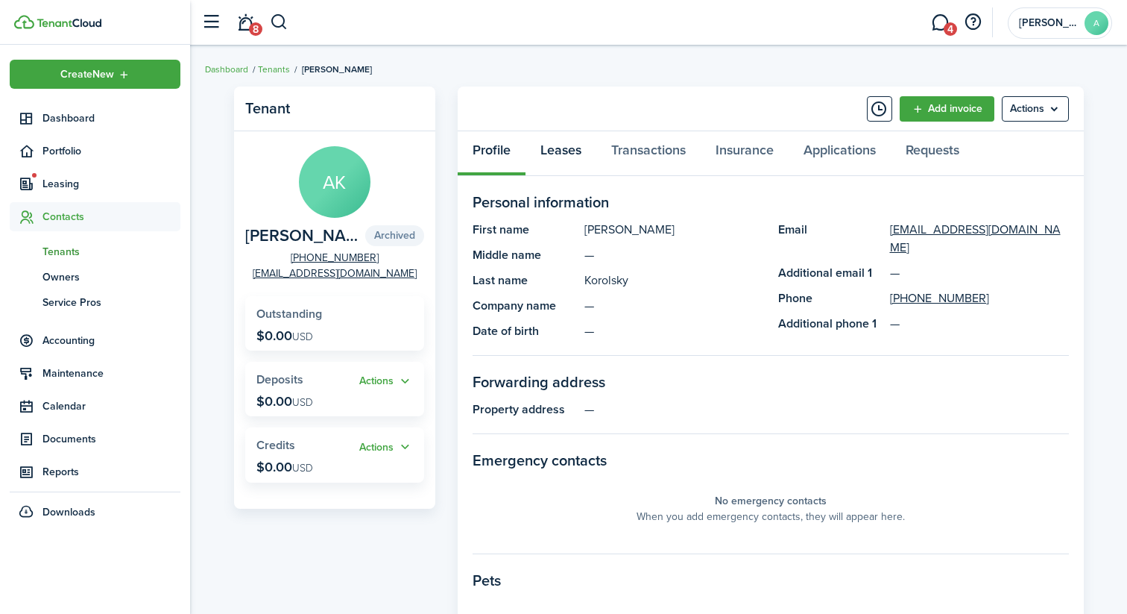
click at [561, 157] on link "Leases" at bounding box center [561, 153] width 71 height 45
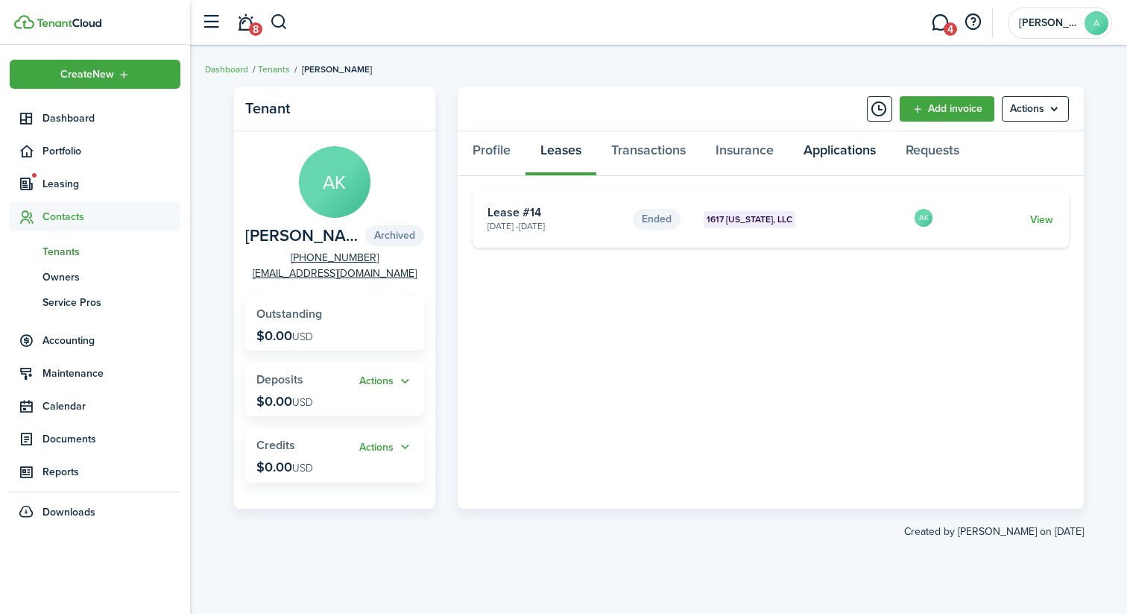
click at [813, 152] on link "Applications" at bounding box center [840, 153] width 102 height 45
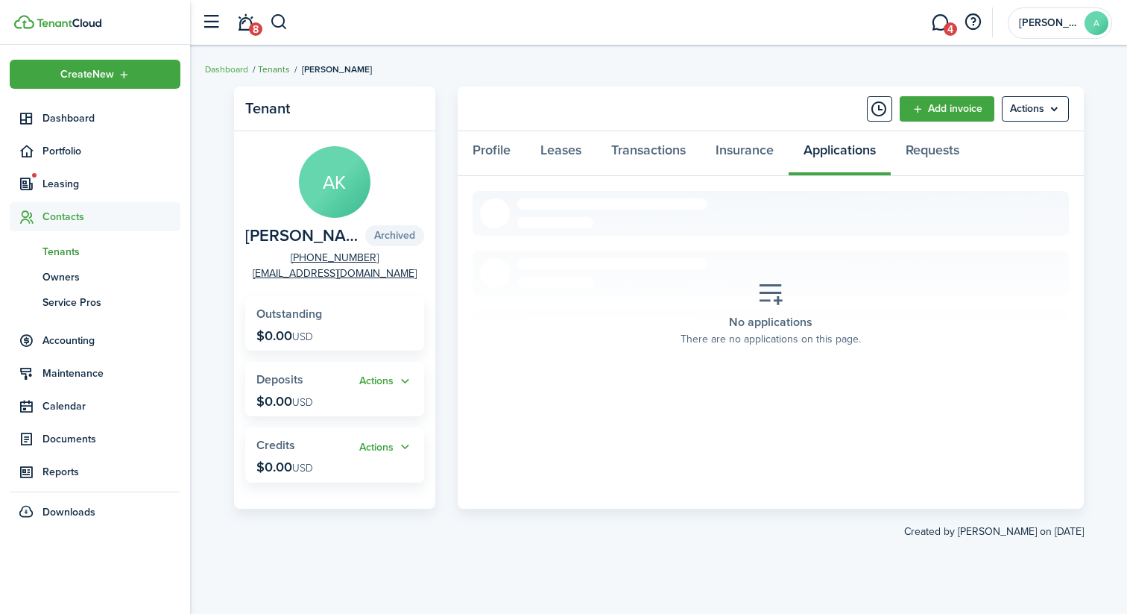
click at [280, 70] on link "Tenants" at bounding box center [274, 69] width 32 height 13
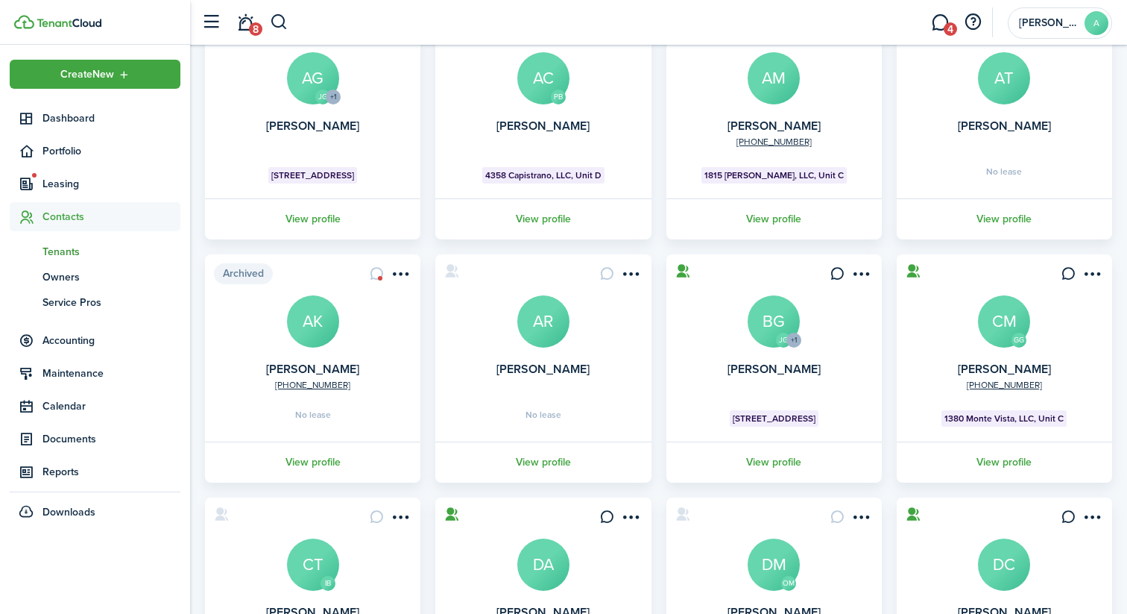
scroll to position [157, 0]
click at [546, 461] on link "View profile" at bounding box center [543, 461] width 220 height 41
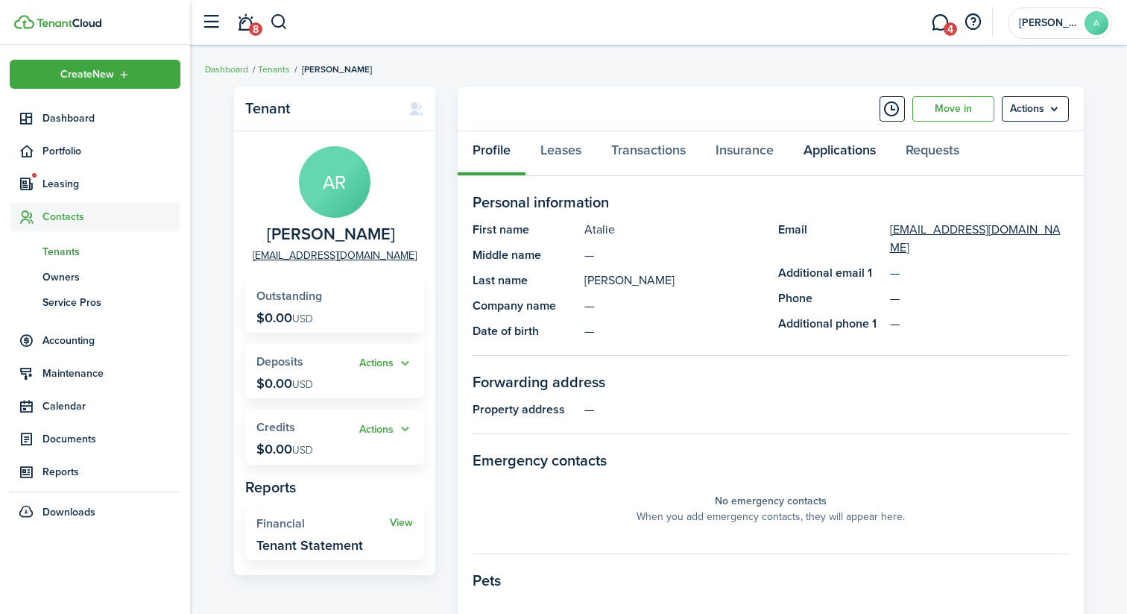
click at [823, 145] on link "Applications" at bounding box center [840, 153] width 102 height 45
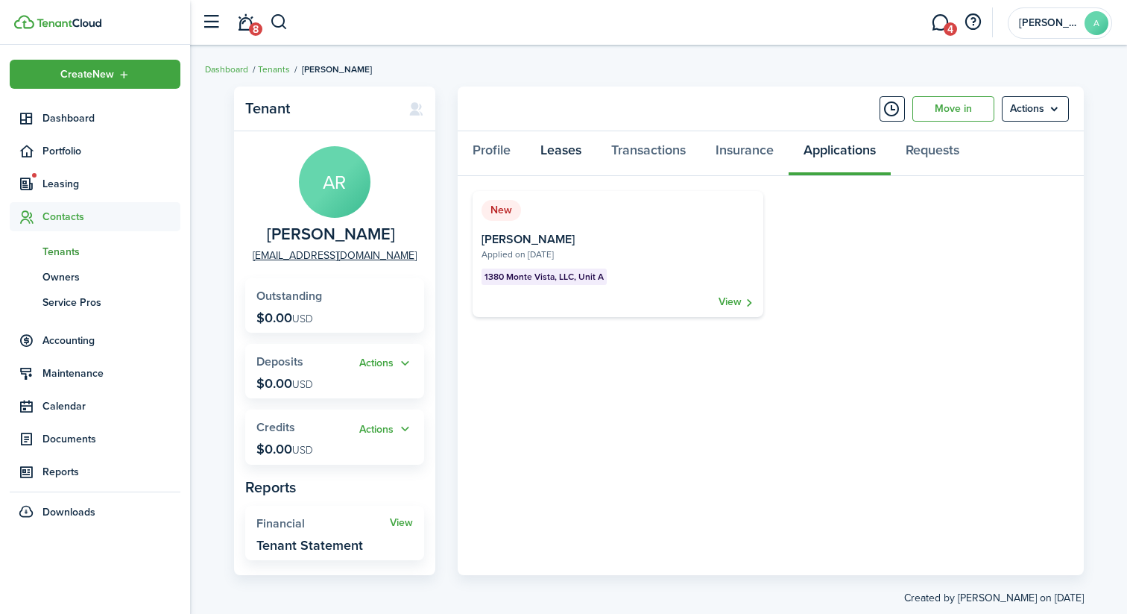
click at [574, 157] on link "Leases" at bounding box center [561, 153] width 71 height 45
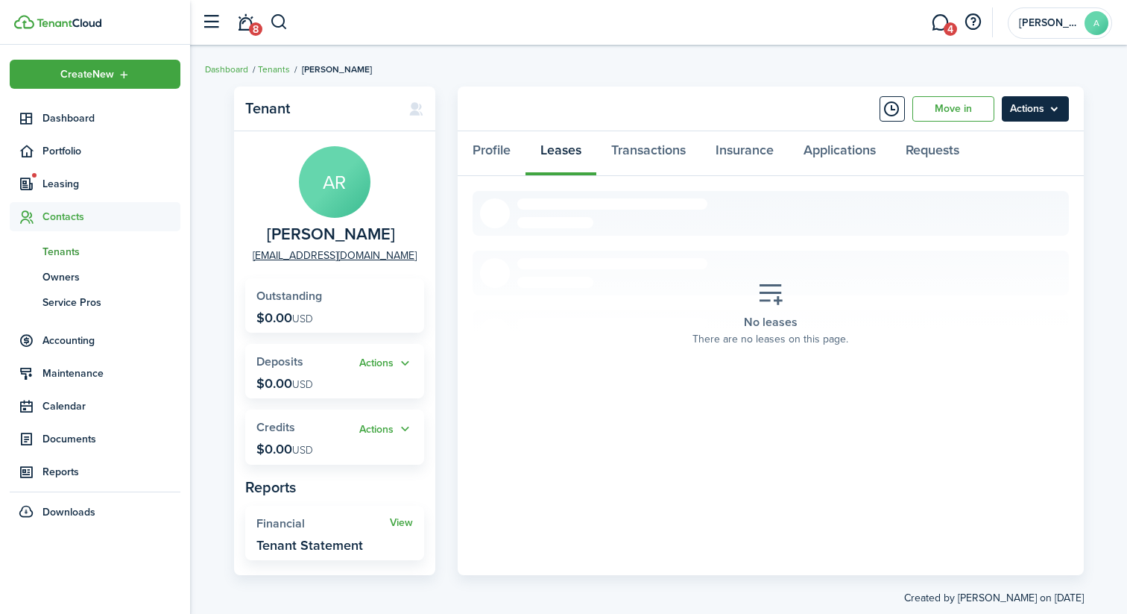
click at [1018, 112] on menu-btn "Actions" at bounding box center [1035, 108] width 67 height 25
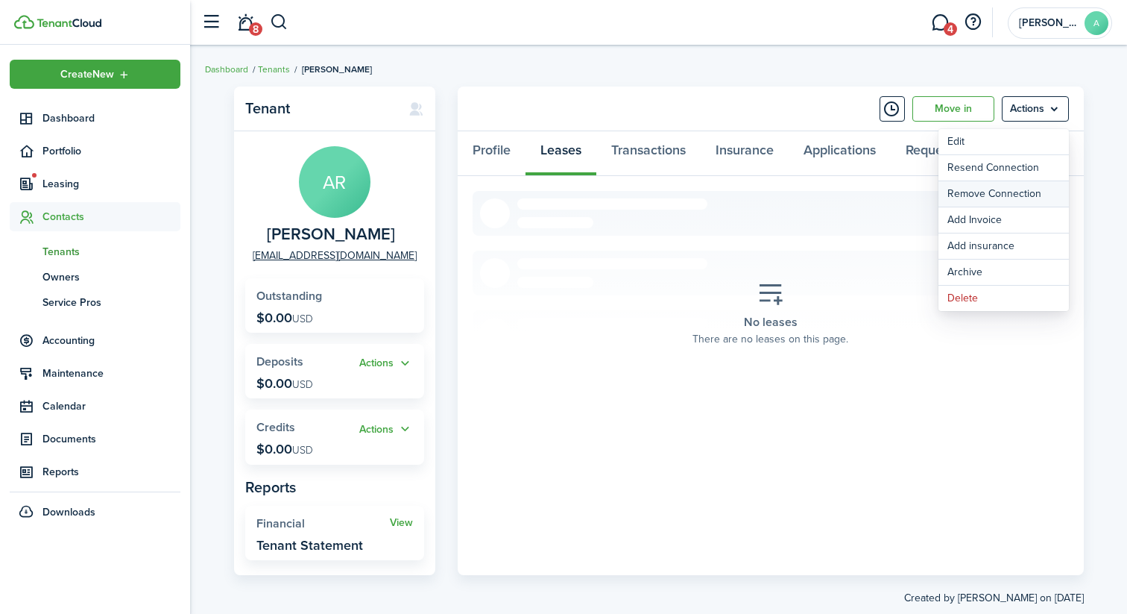
click at [962, 192] on button "Remove Connection" at bounding box center [1004, 193] width 130 height 25
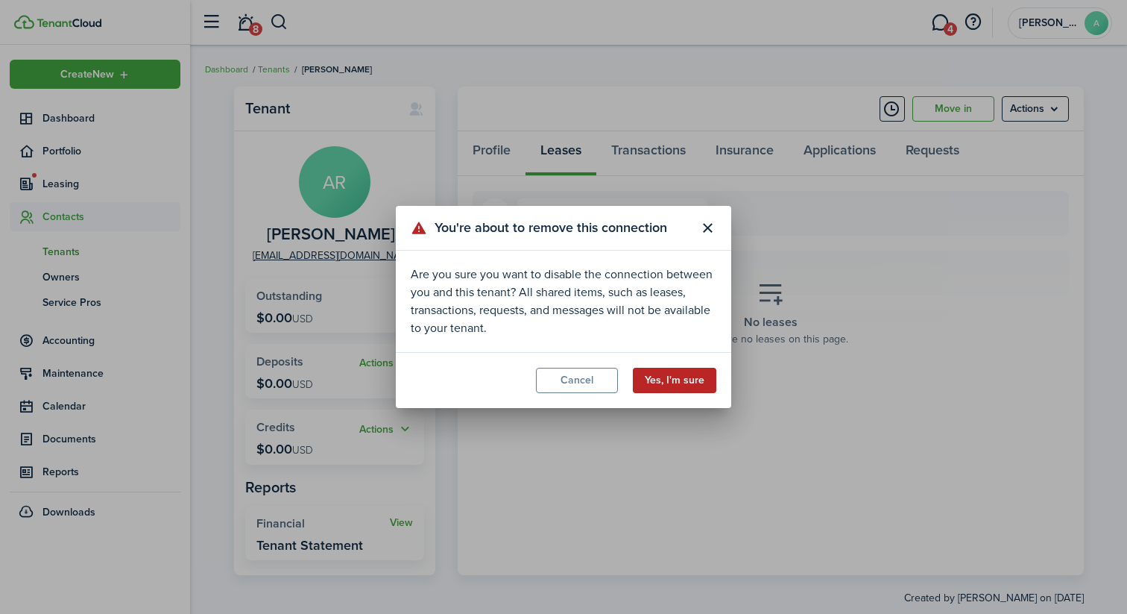
click at [681, 391] on button "Yes, I'm sure" at bounding box center [674, 380] width 83 height 25
